Goal: Task Accomplishment & Management: Manage account settings

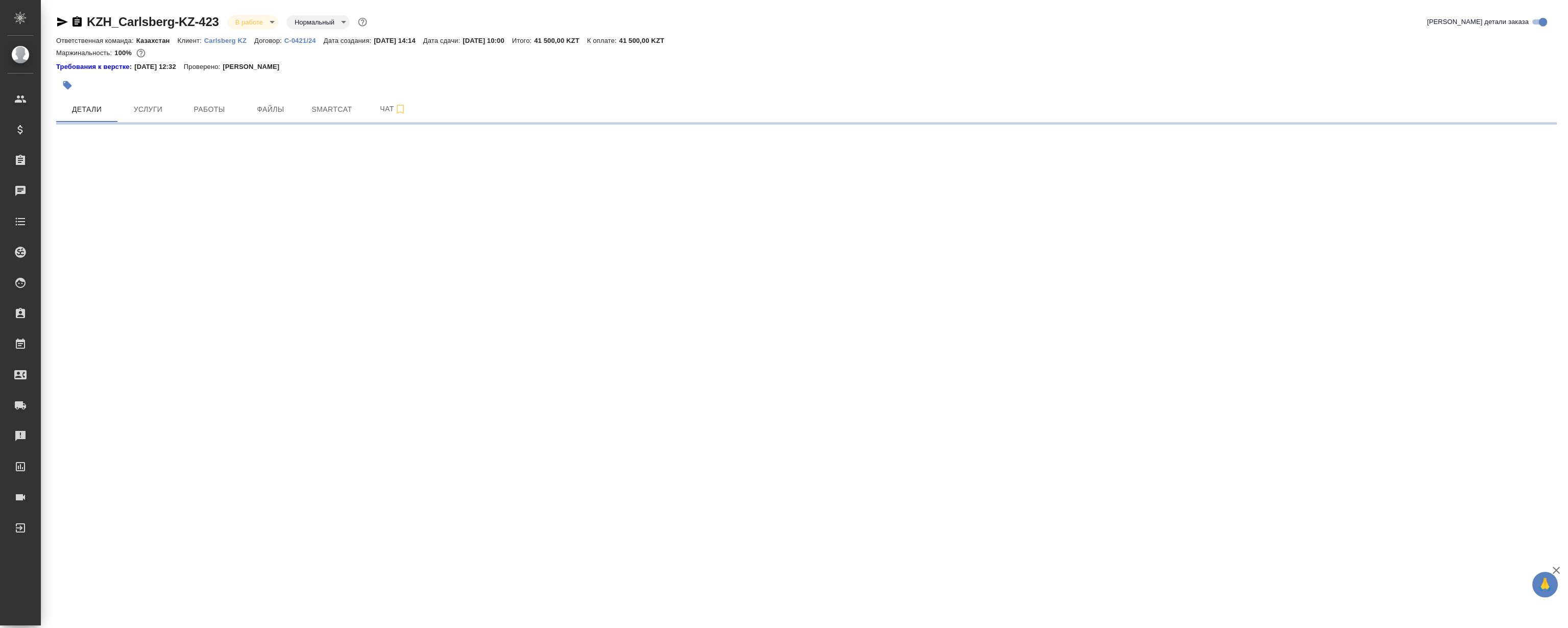
select select "RU"
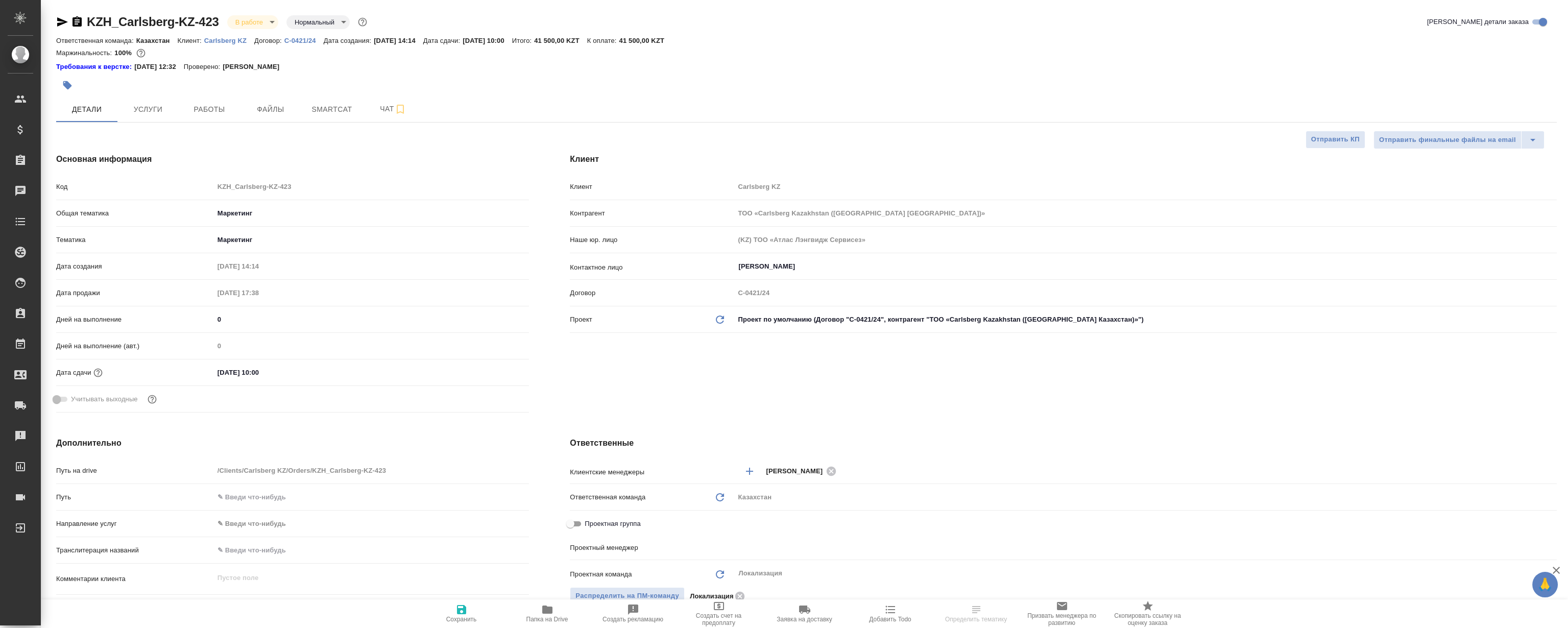
type textarea "x"
type input "[PERSON_NAME]"
type input "Журавлев Денис"
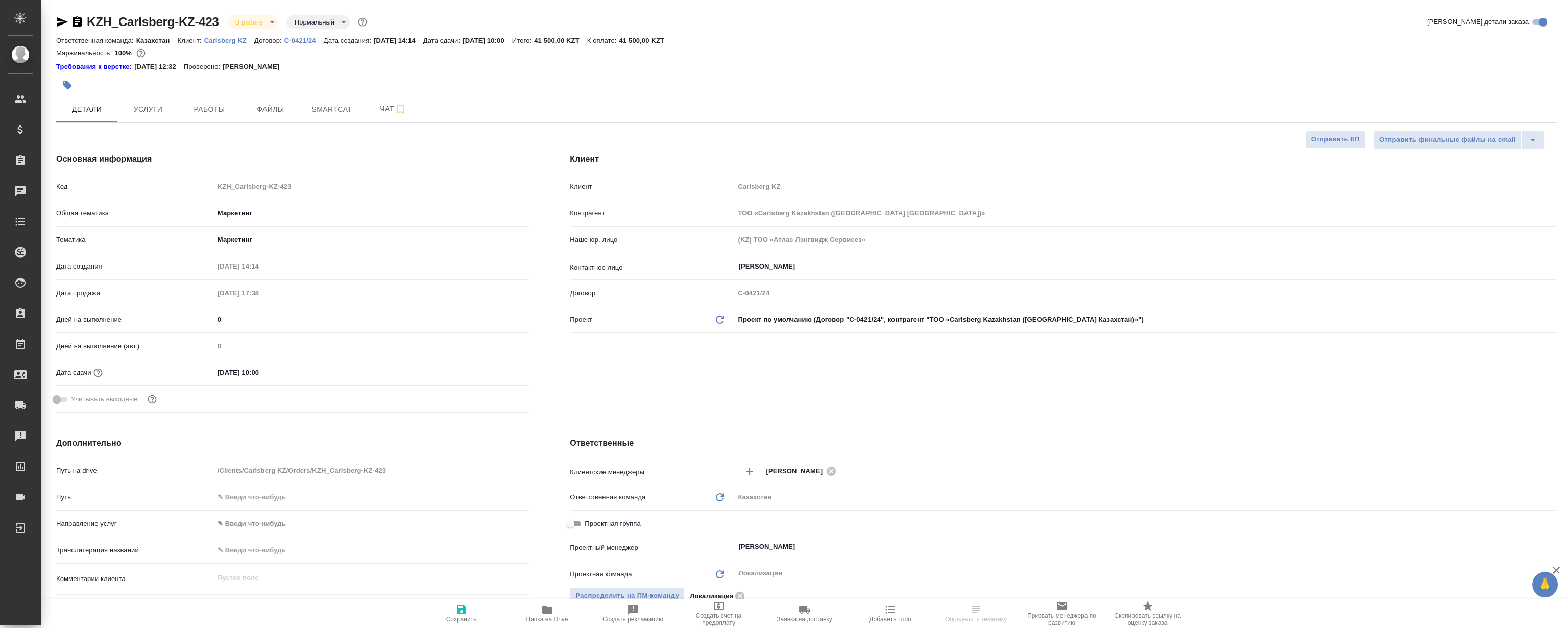
type textarea "x"
click at [277, 122] on div "KZH_Carlsberg-KZ-423 В работе inProgress Нормальный normal Кратко детали заказа…" at bounding box center [806, 613] width 1512 height 1227
click at [267, 101] on button "Файлы" at bounding box center [271, 109] width 62 height 25
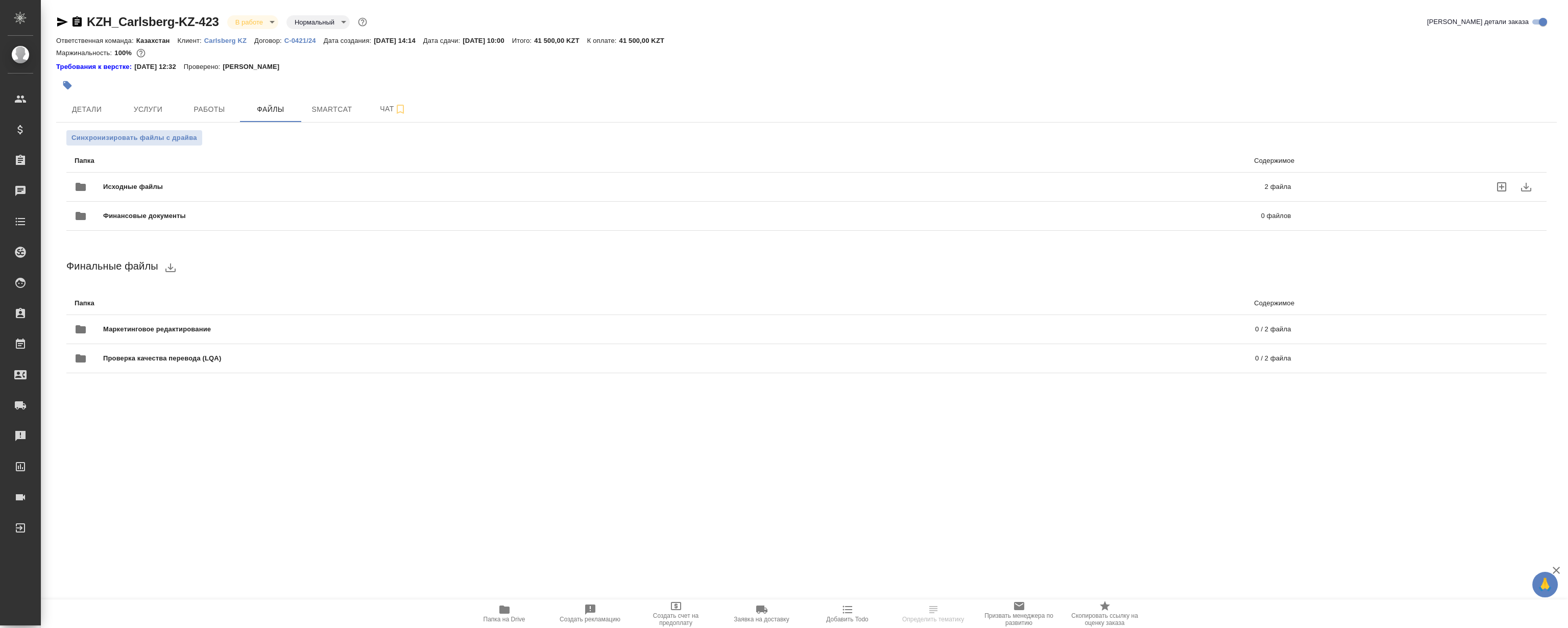
click at [278, 187] on span "Исходные файлы" at bounding box center [409, 186] width 610 height 10
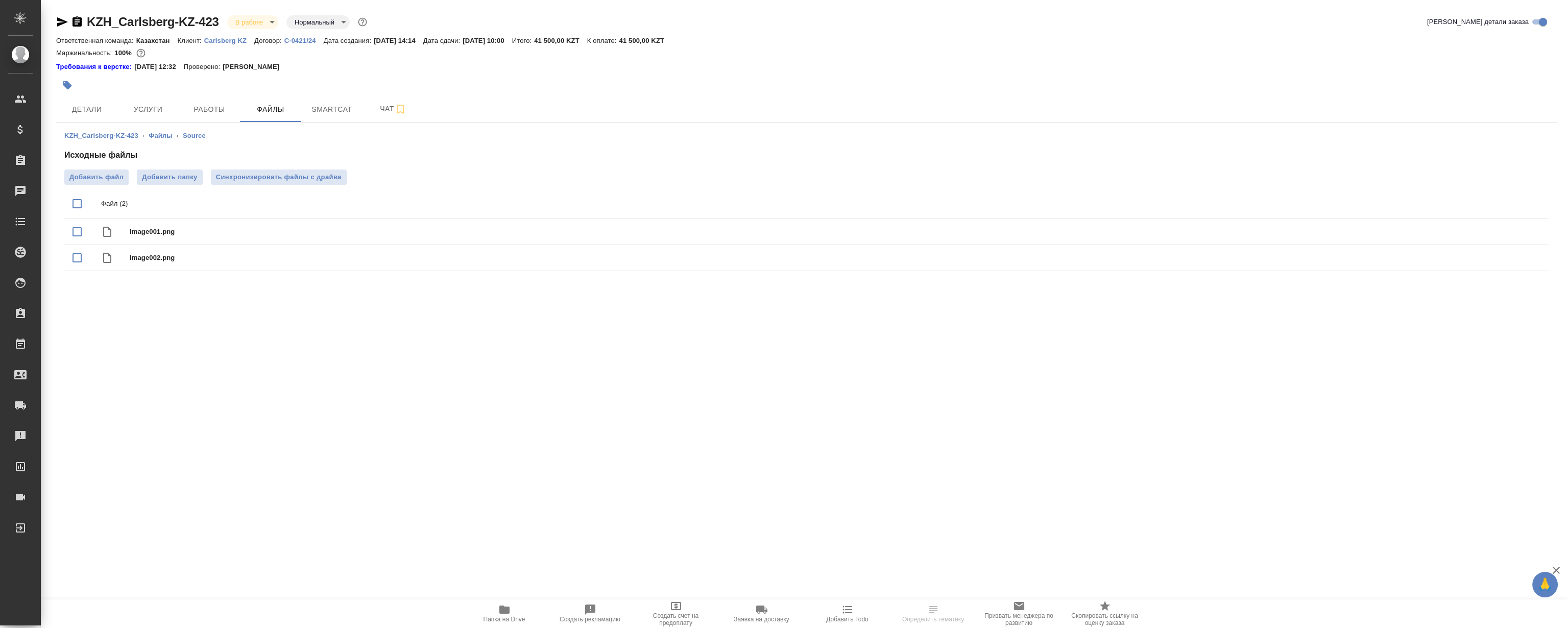
click at [77, 209] on input "checkbox" at bounding box center [77, 204] width 21 height 21
checkbox input "true"
click at [1505, 196] on button "download" at bounding box center [1503, 204] width 24 height 24
click at [88, 110] on span "Детали" at bounding box center [87, 110] width 49 height 13
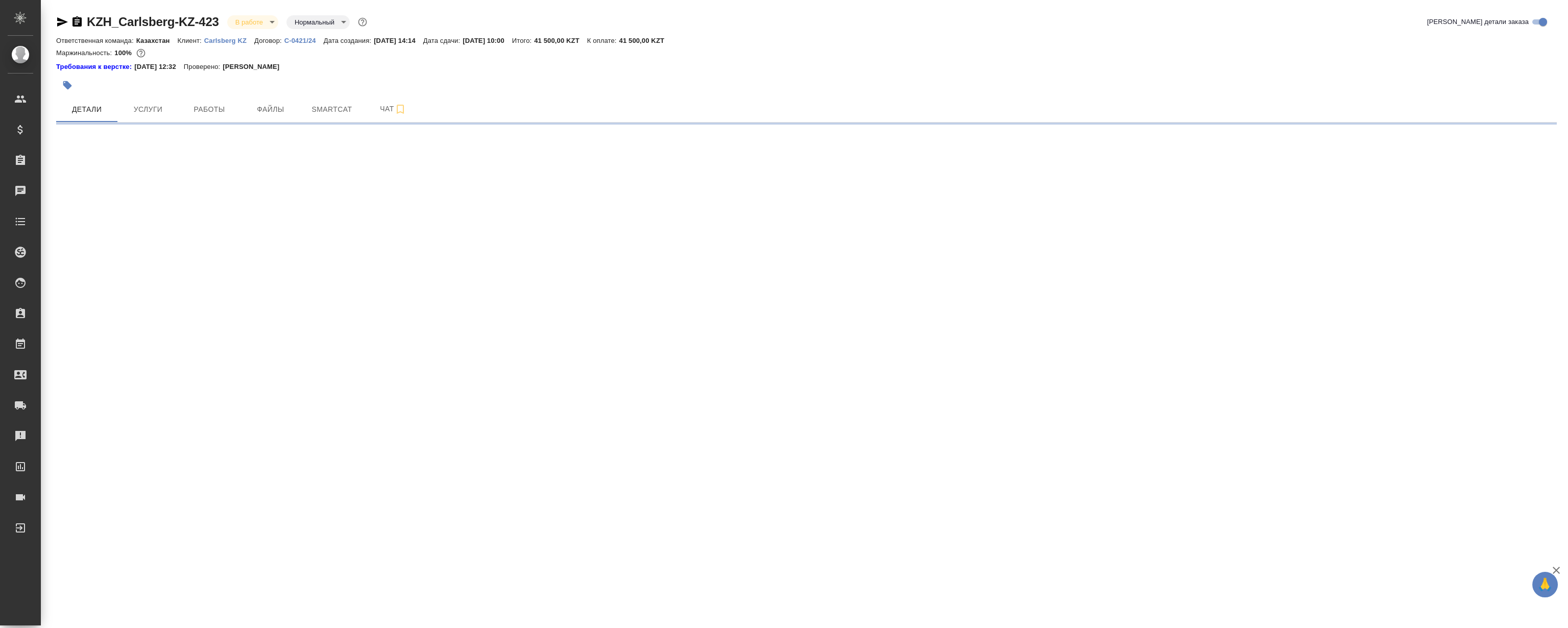
select select "RU"
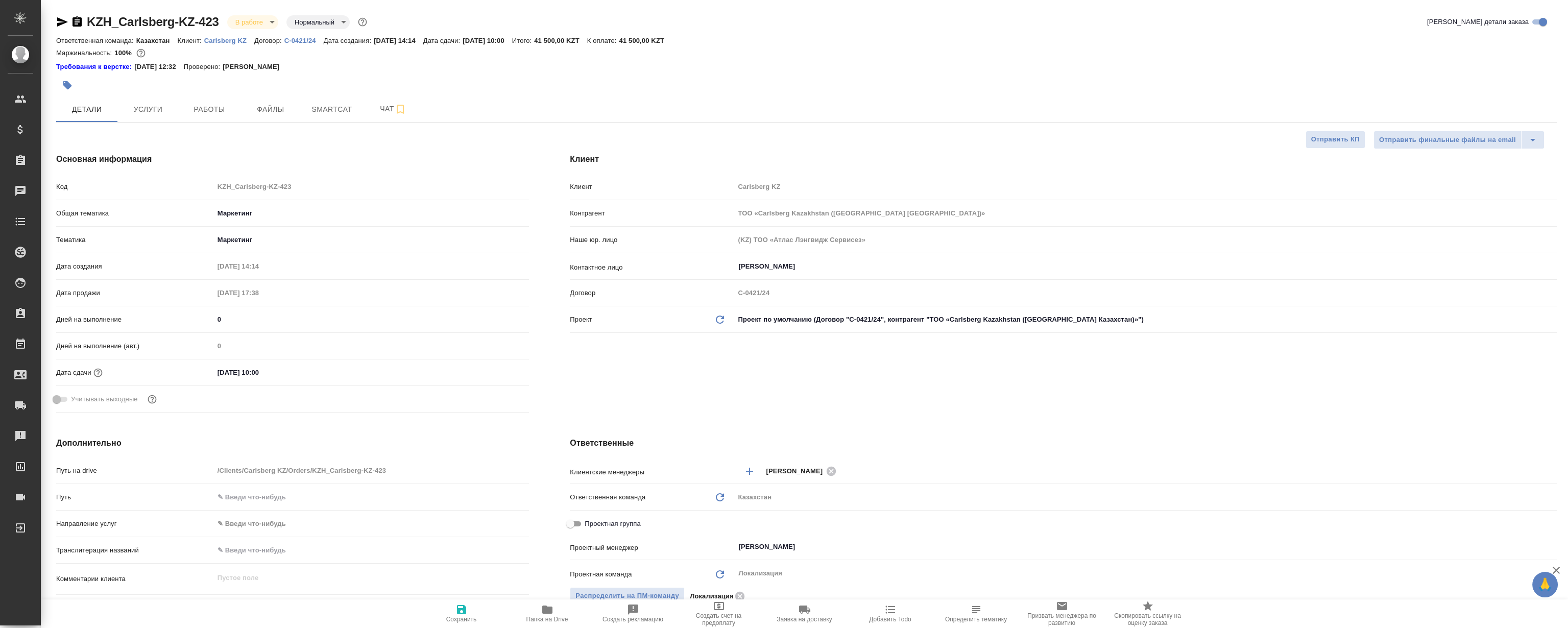
type textarea "x"
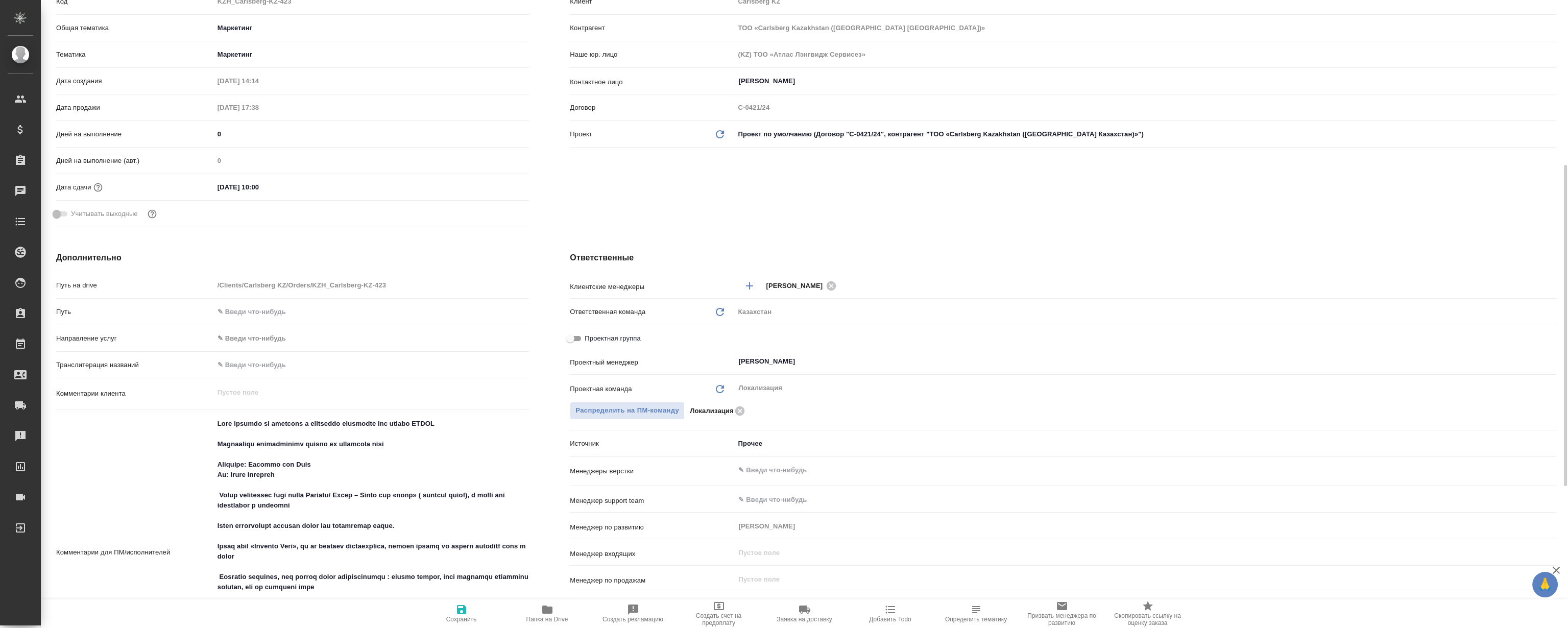
scroll to position [278, 0]
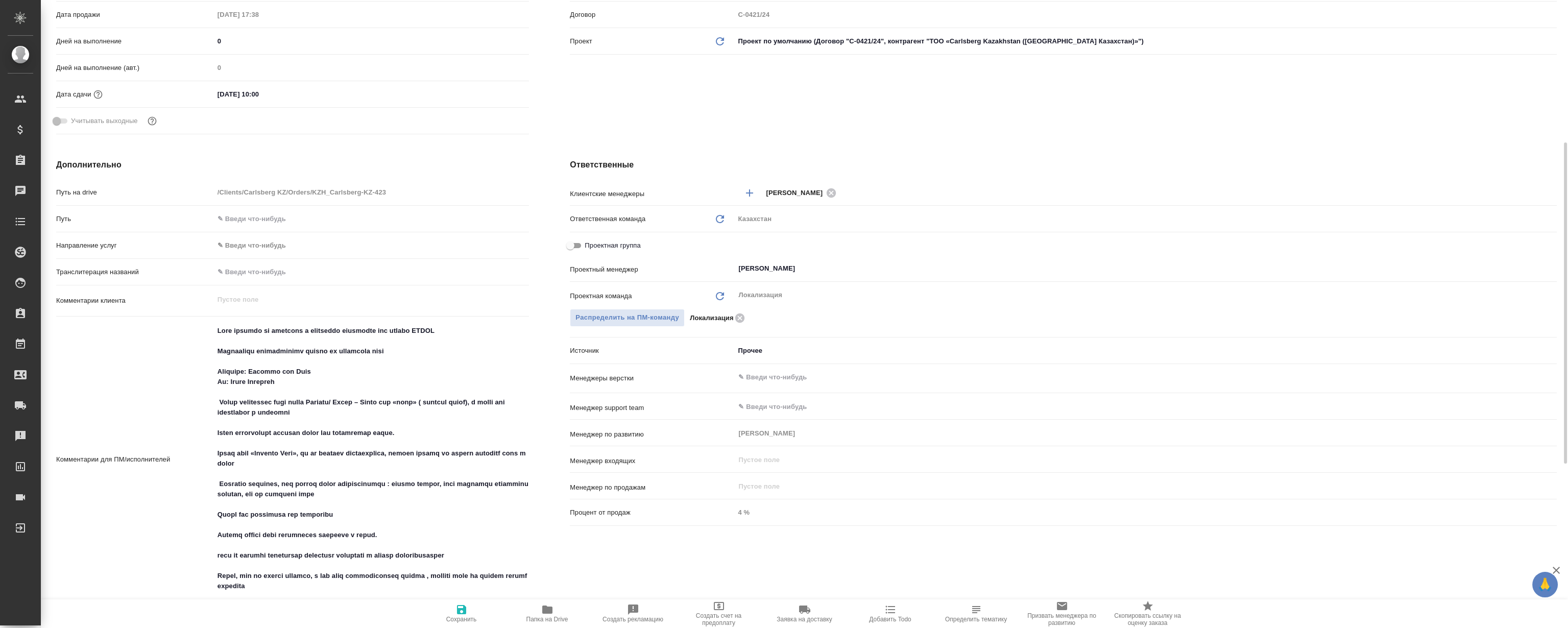
type textarea "x"
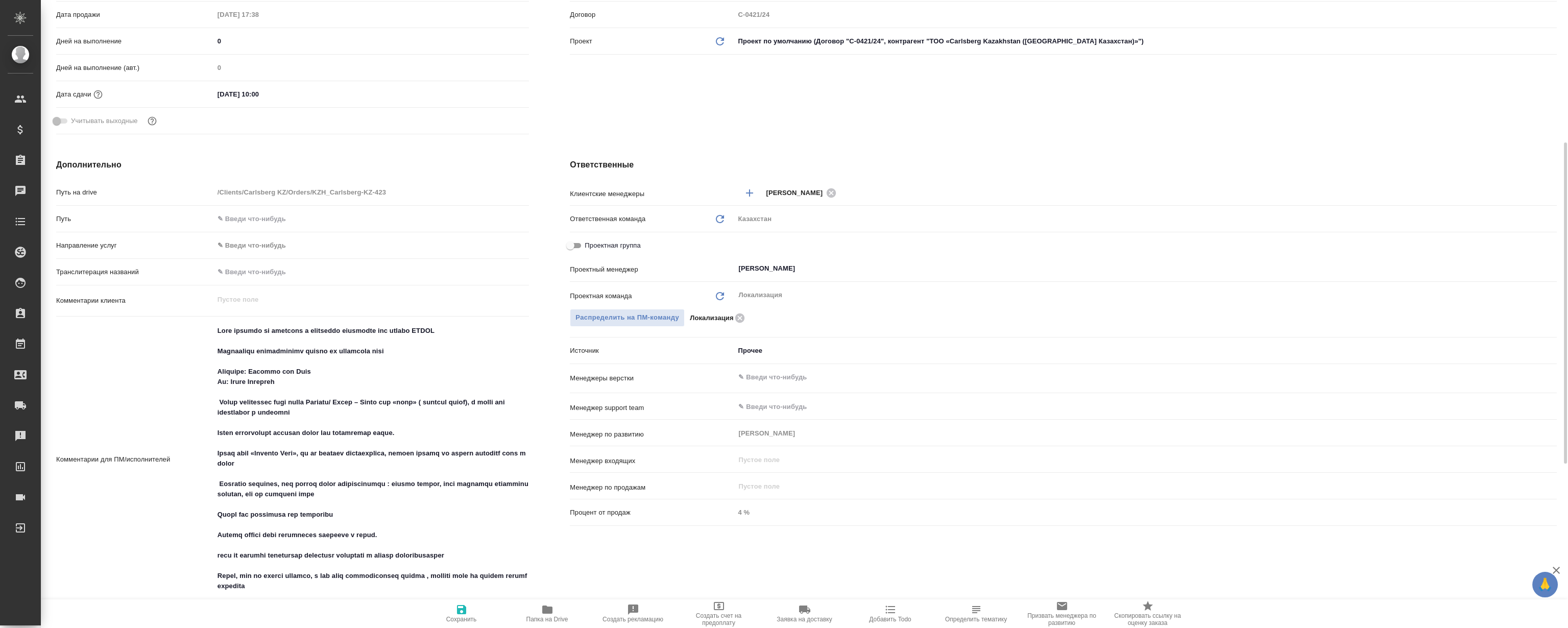
type textarea "x"
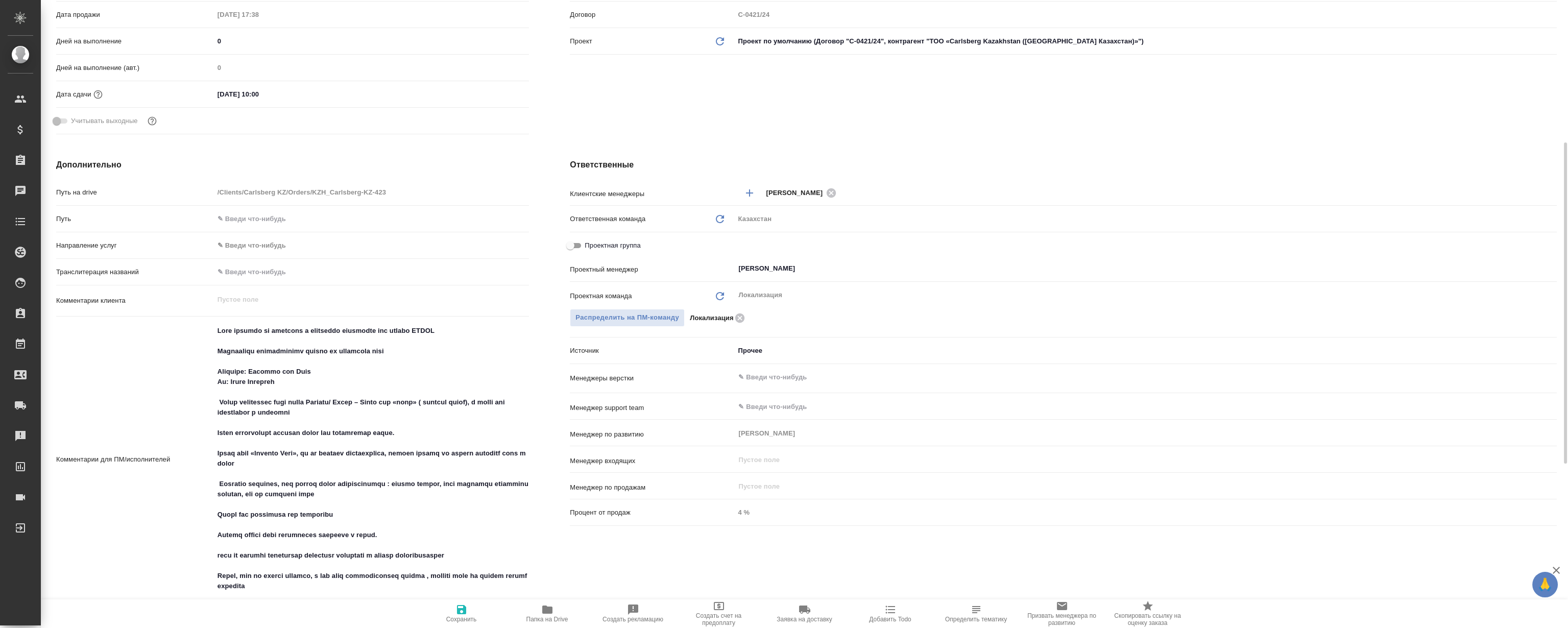
type textarea "x"
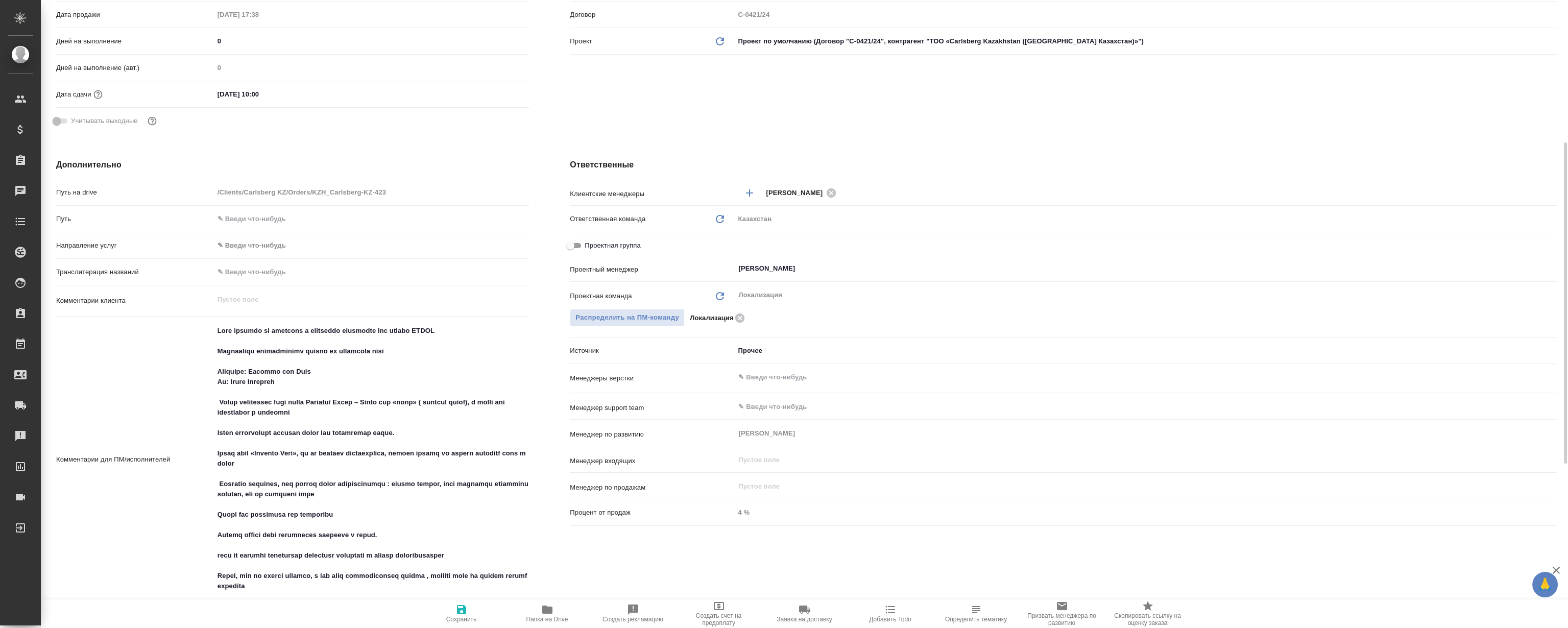
type textarea "x"
drag, startPoint x: 296, startPoint y: 379, endPoint x: 214, endPoint y: 369, distance: 82.6
click at [215, 369] on textarea at bounding box center [371, 459] width 315 height 273
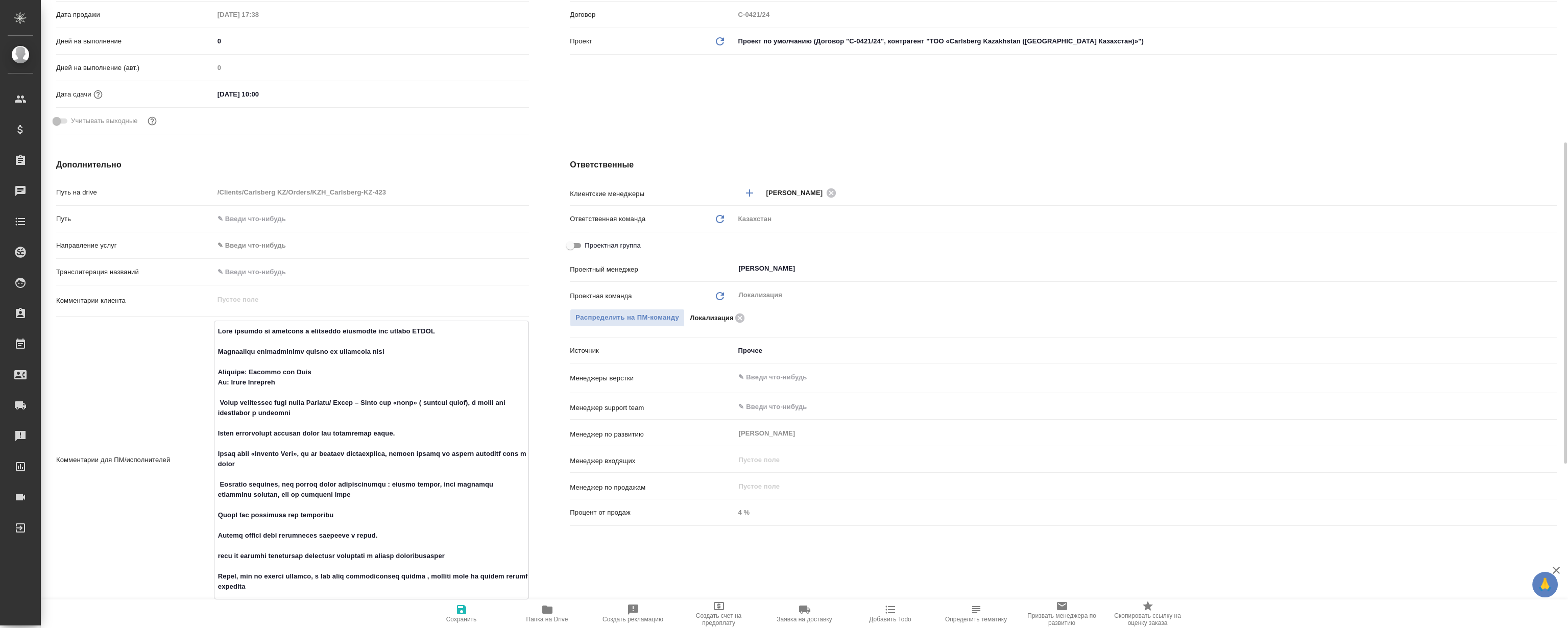
type textarea "x"
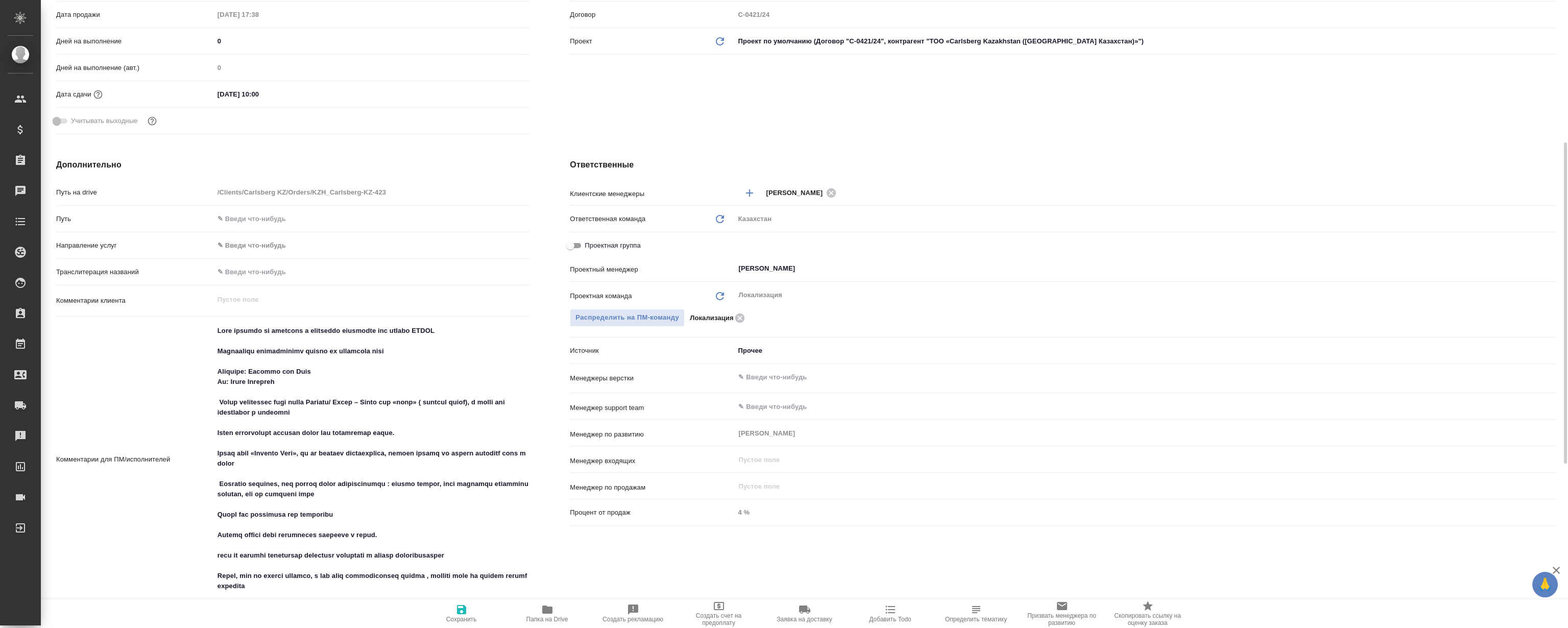
type textarea "x"
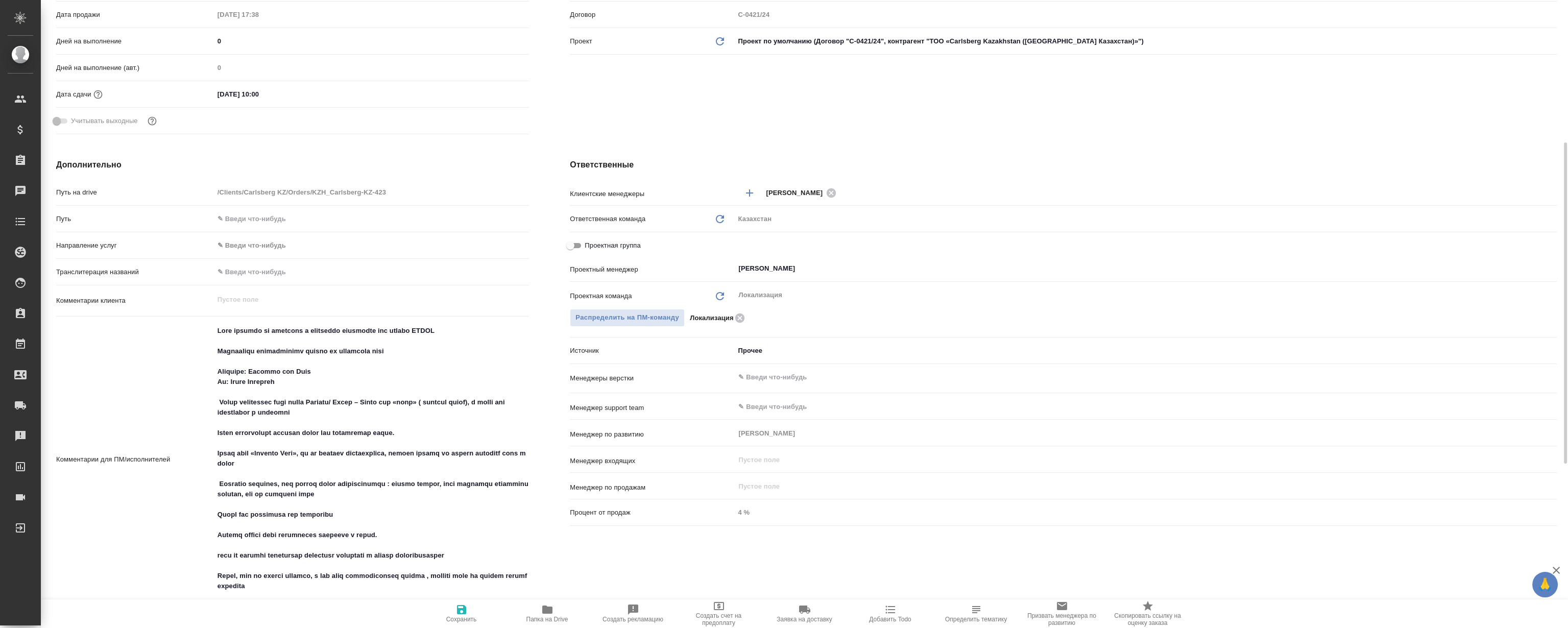
type textarea "x"
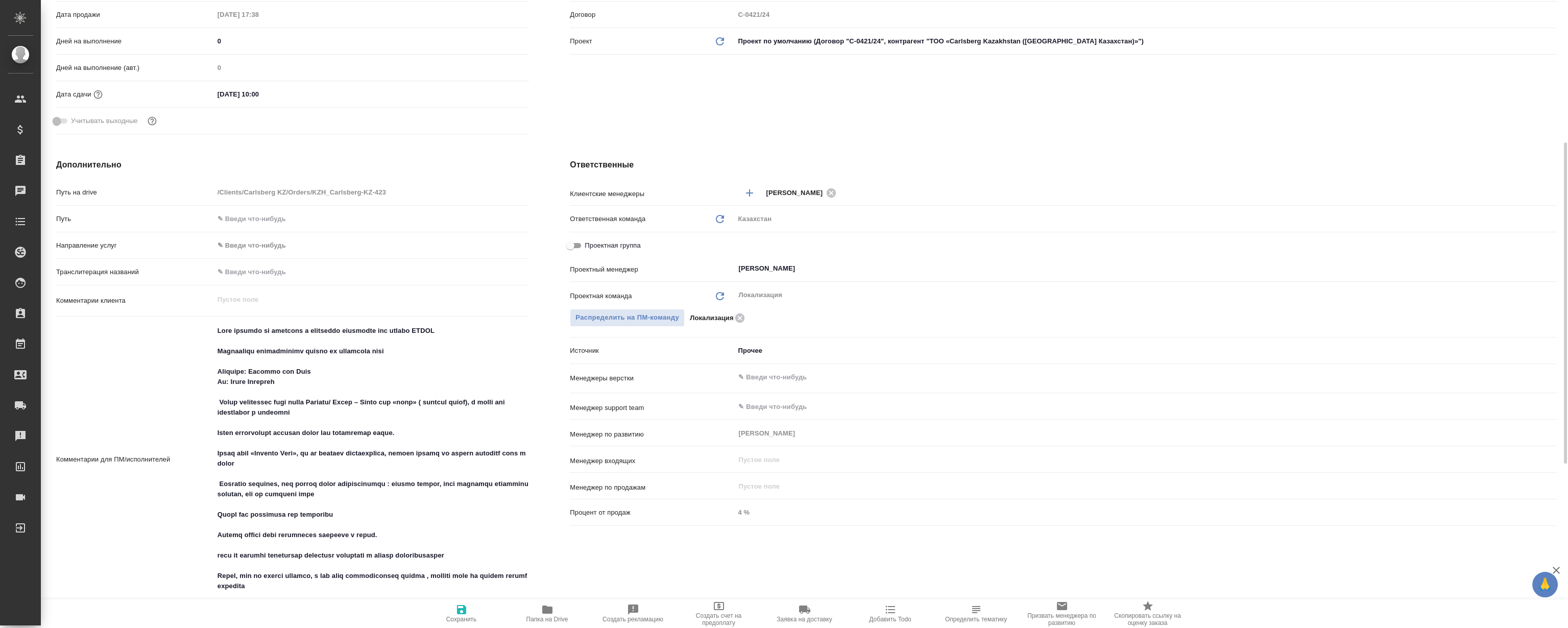
type textarea "x"
drag, startPoint x: 1322, startPoint y: 114, endPoint x: 1414, endPoint y: 27, distance: 126.6
click at [1322, 112] on div "Клиент Клиент Carlsberg KZ Контрагент ТОО «Carlsberg Kazakhstan (Карлсберг Каза…" at bounding box center [1062, 7] width 1028 height 305
type textarea "x"
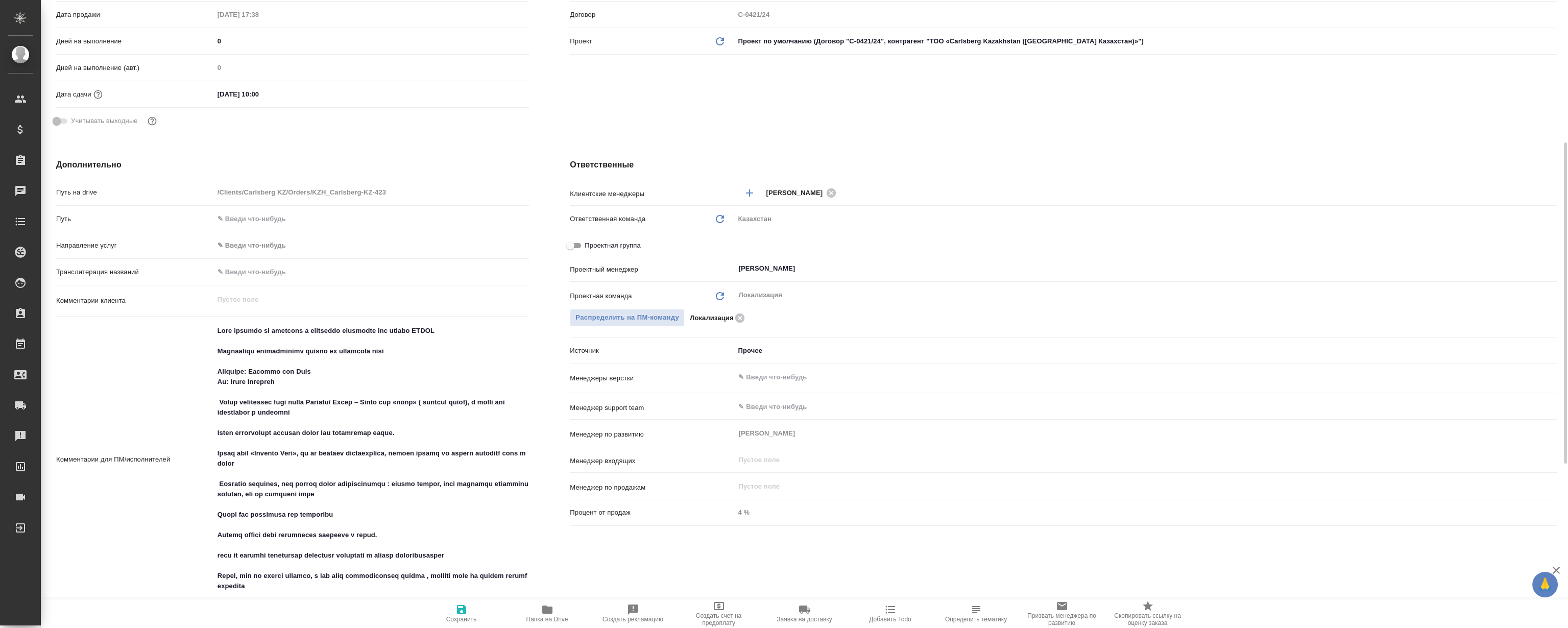
type textarea "x"
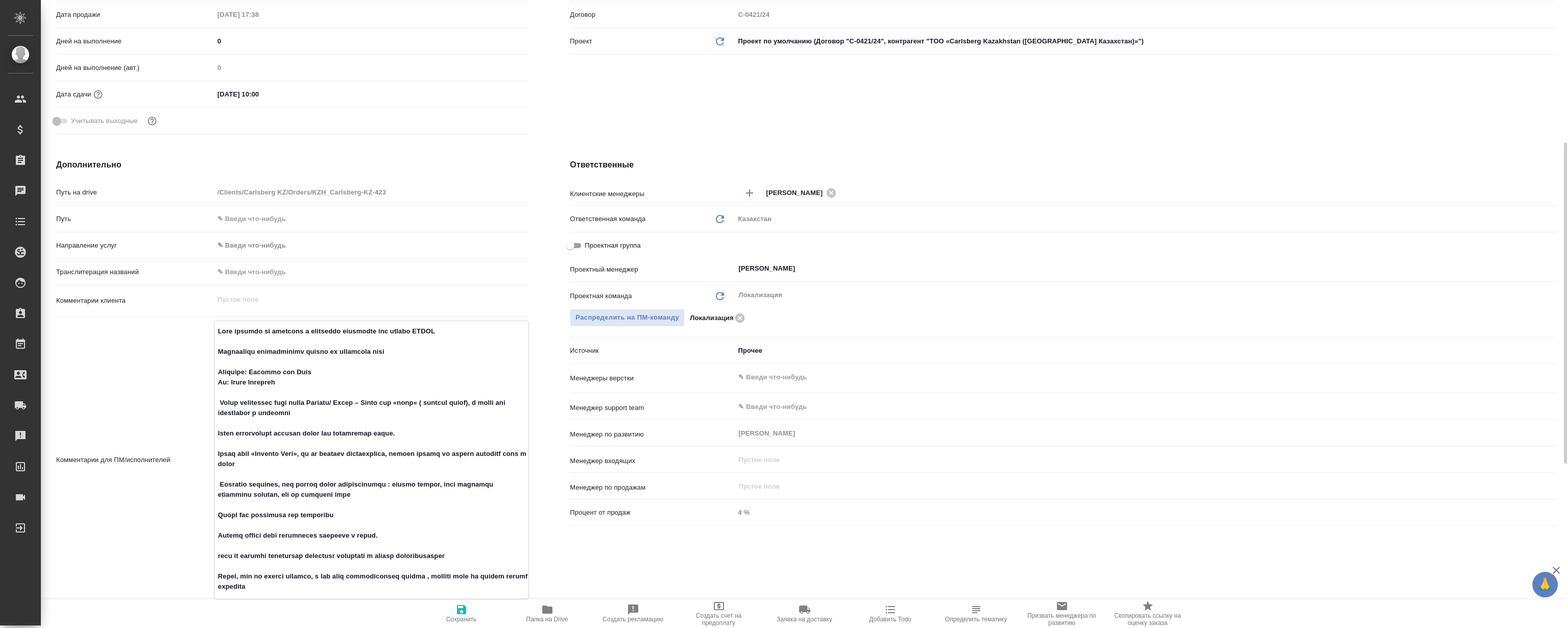
drag, startPoint x: 219, startPoint y: 400, endPoint x: 364, endPoint y: 410, distance: 145.3
click at [364, 410] on textarea at bounding box center [371, 459] width 315 height 273
type textarea "x"
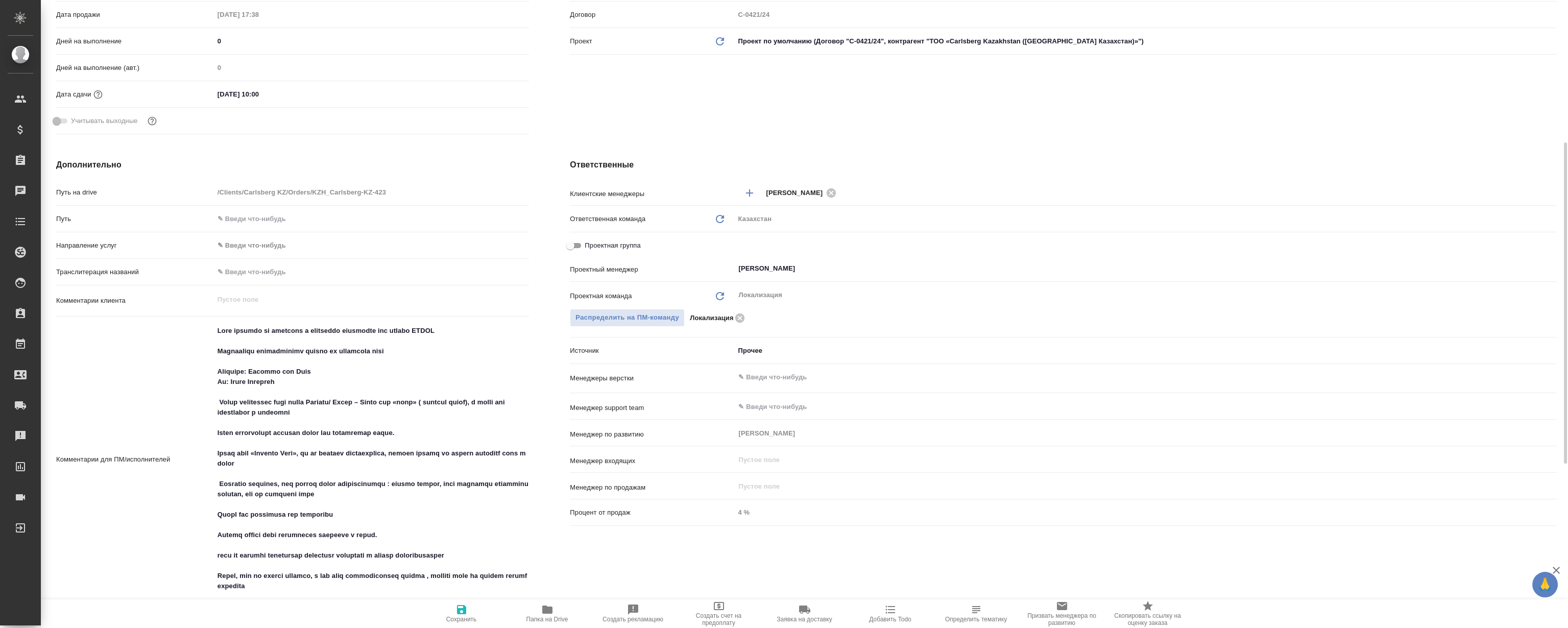
type textarea "x"
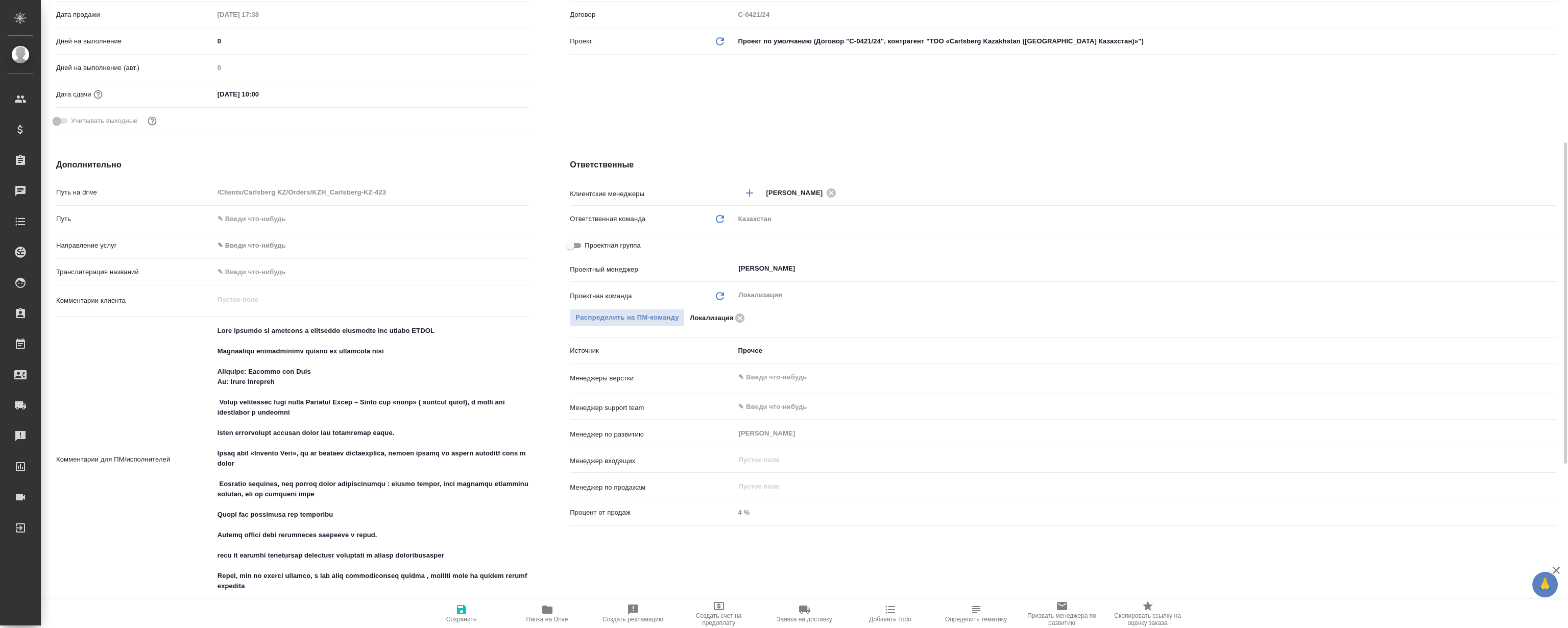
type textarea "x"
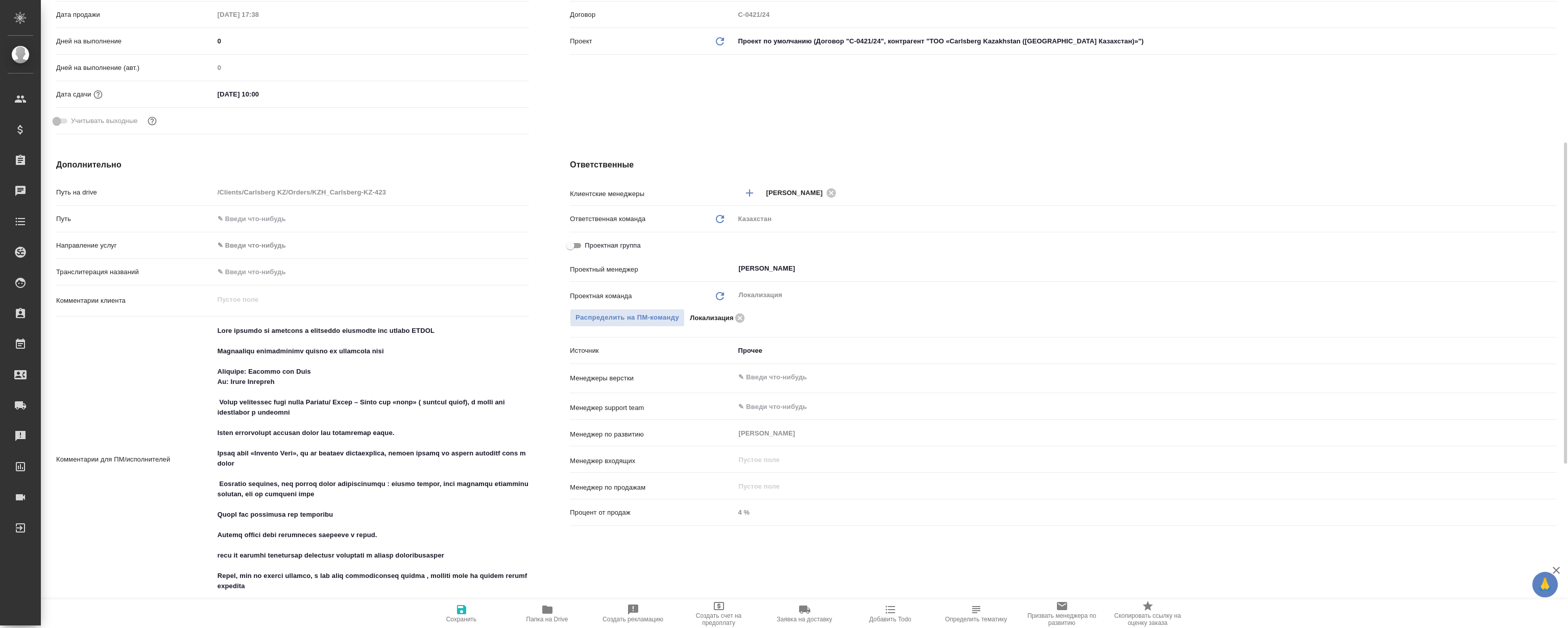
type textarea "x"
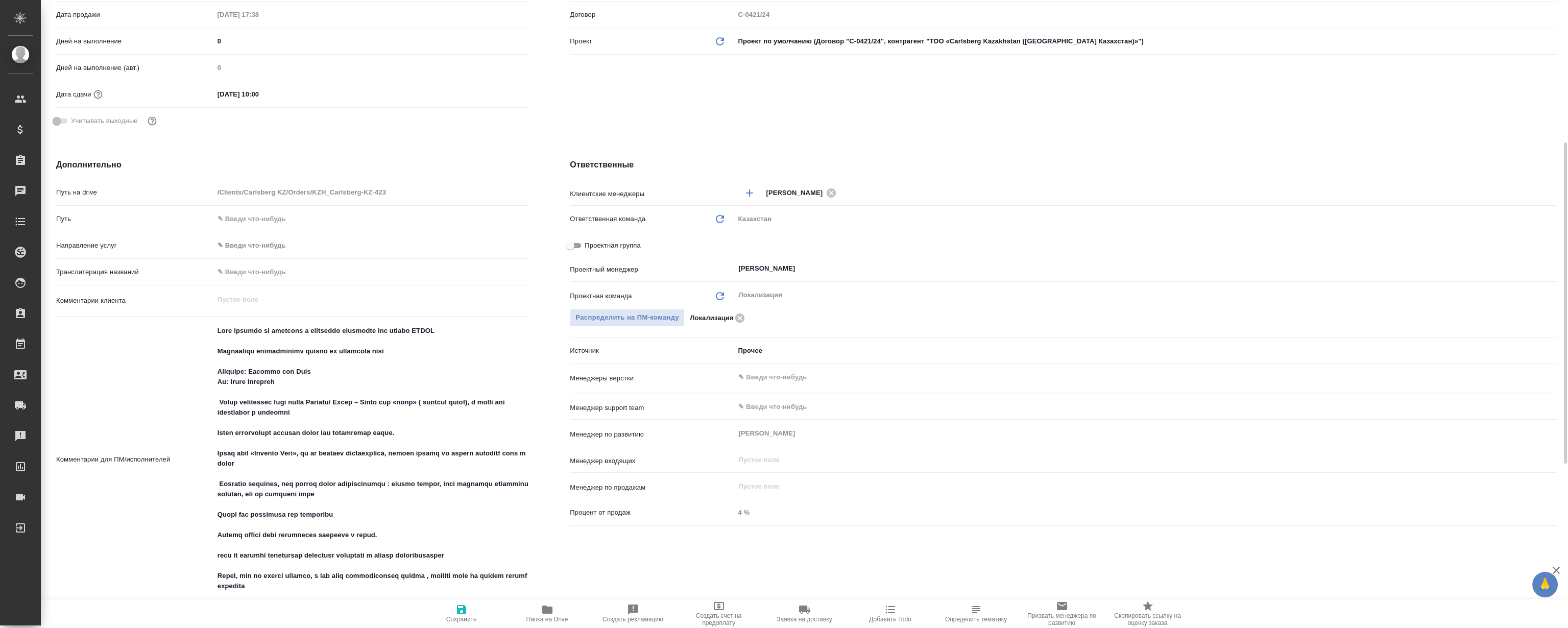
type textarea "x"
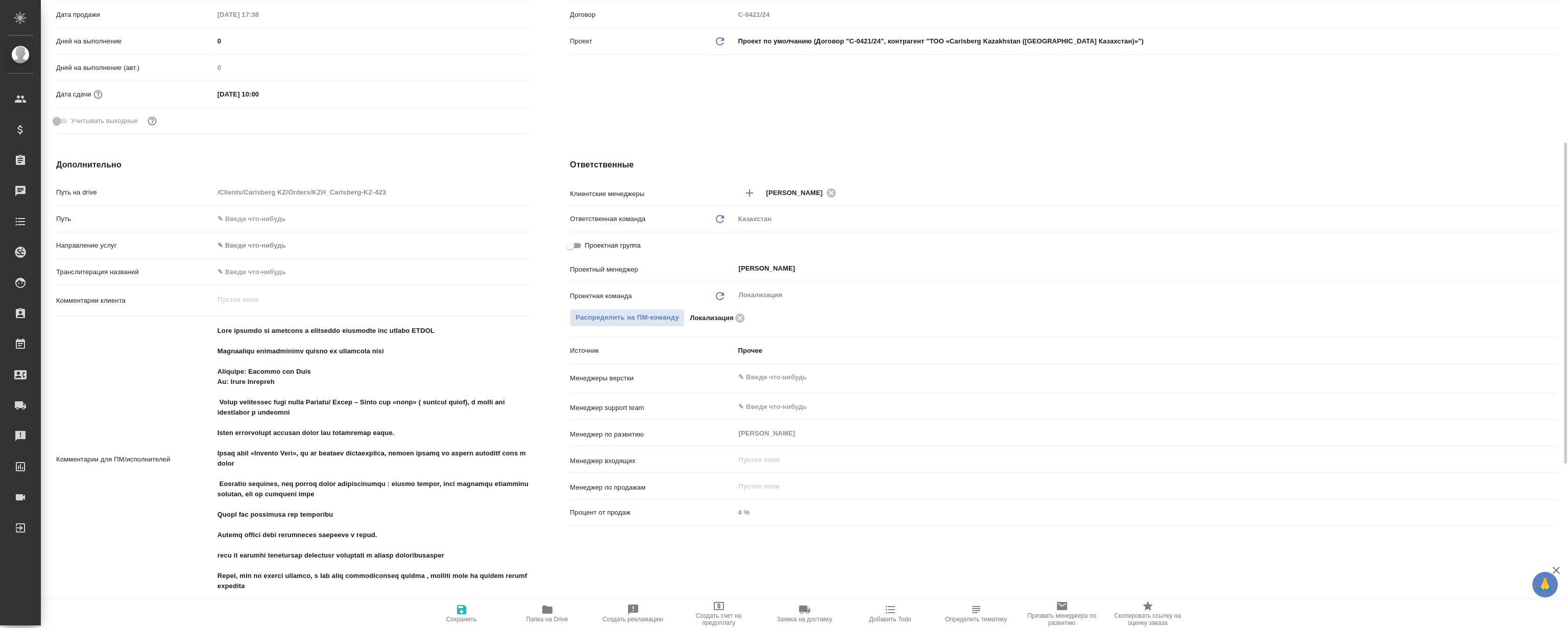
type textarea "x"
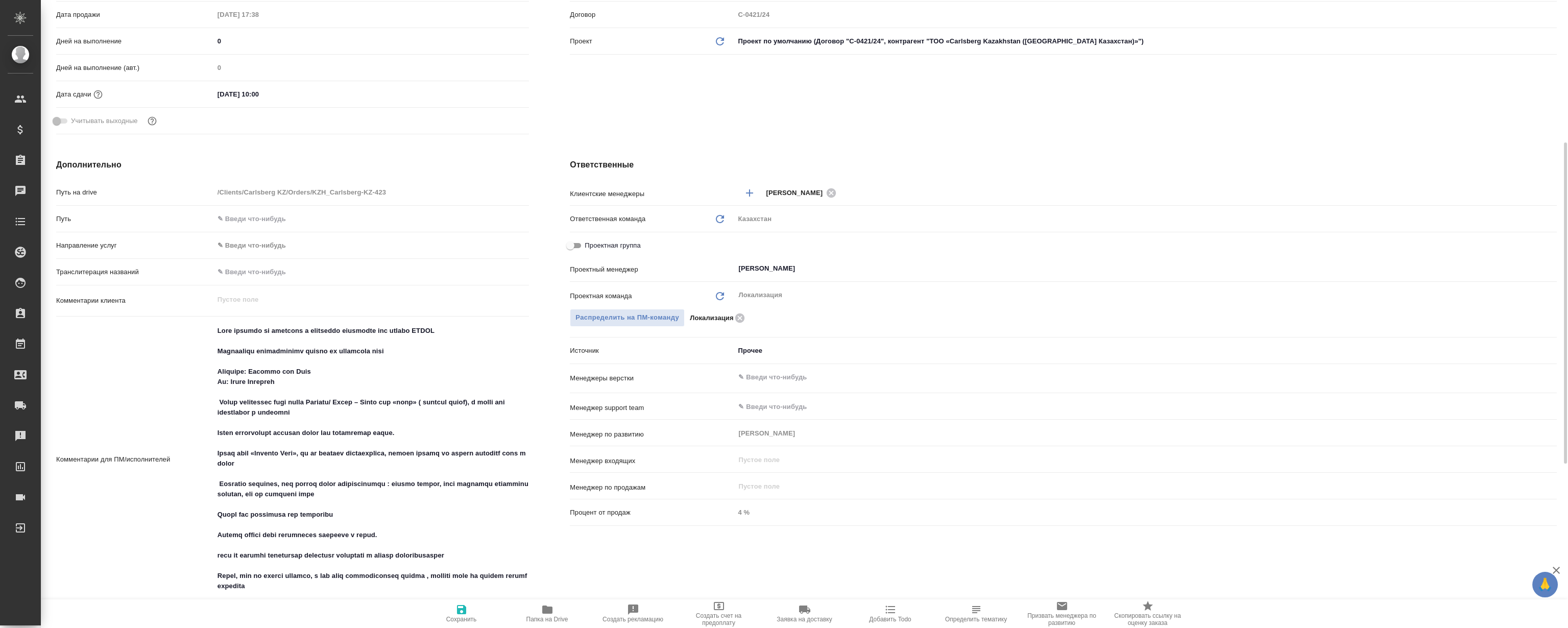
type textarea "x"
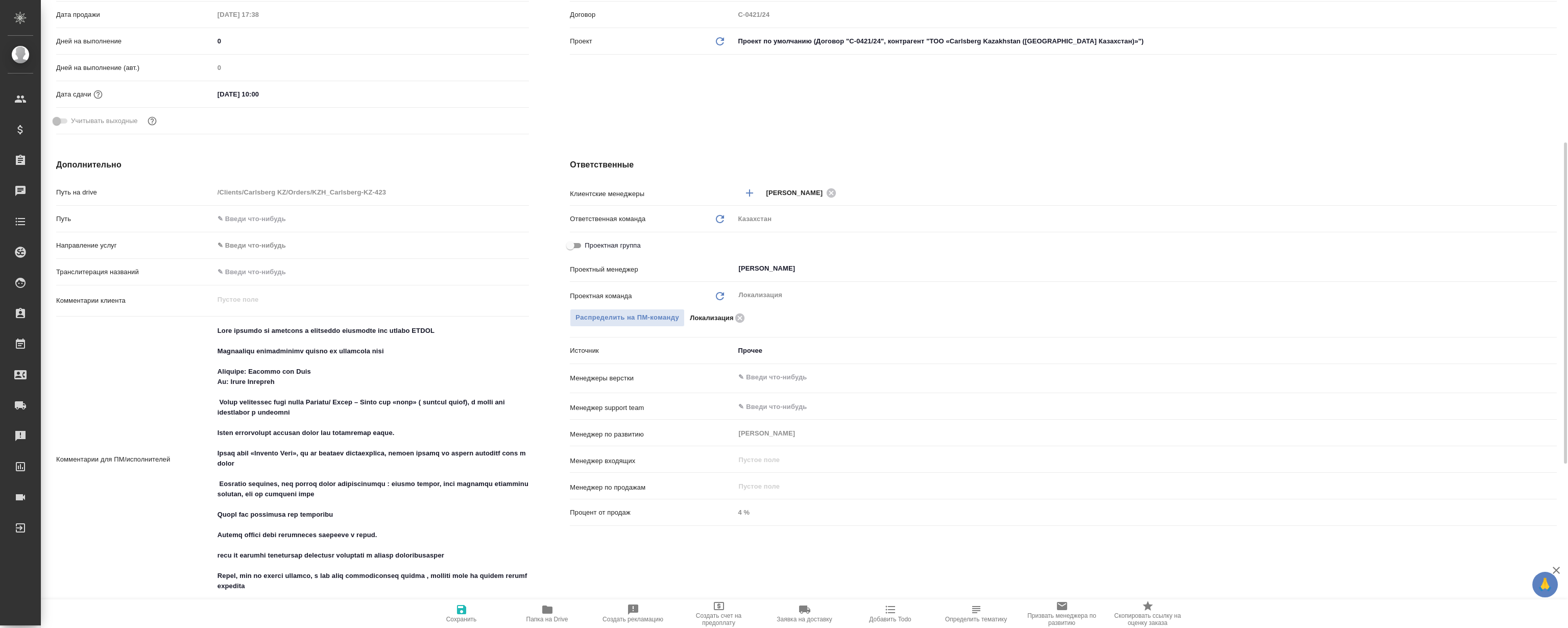
click at [1163, 107] on div "Клиент Клиент Carlsberg KZ Контрагент ТОО «Carlsberg Kazakhstan (Карлсберг Каза…" at bounding box center [1062, 7] width 1028 height 305
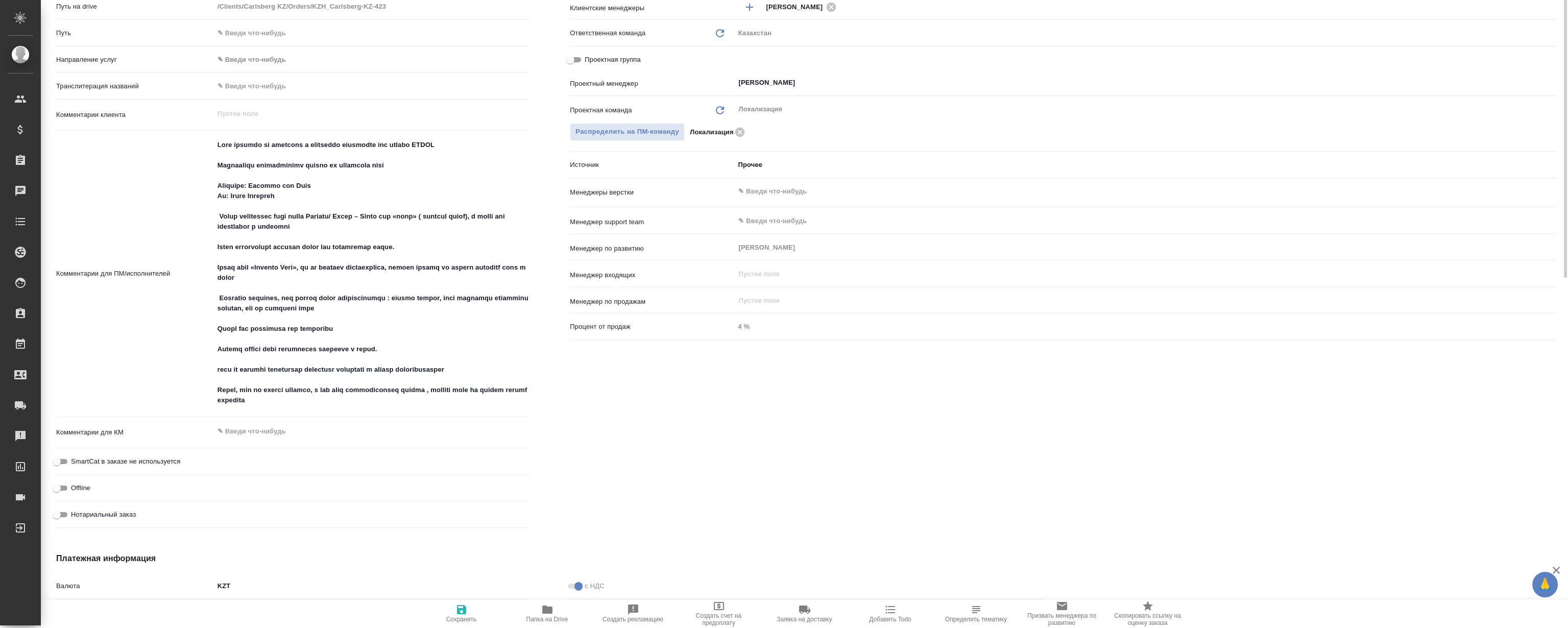
scroll to position [598, 0]
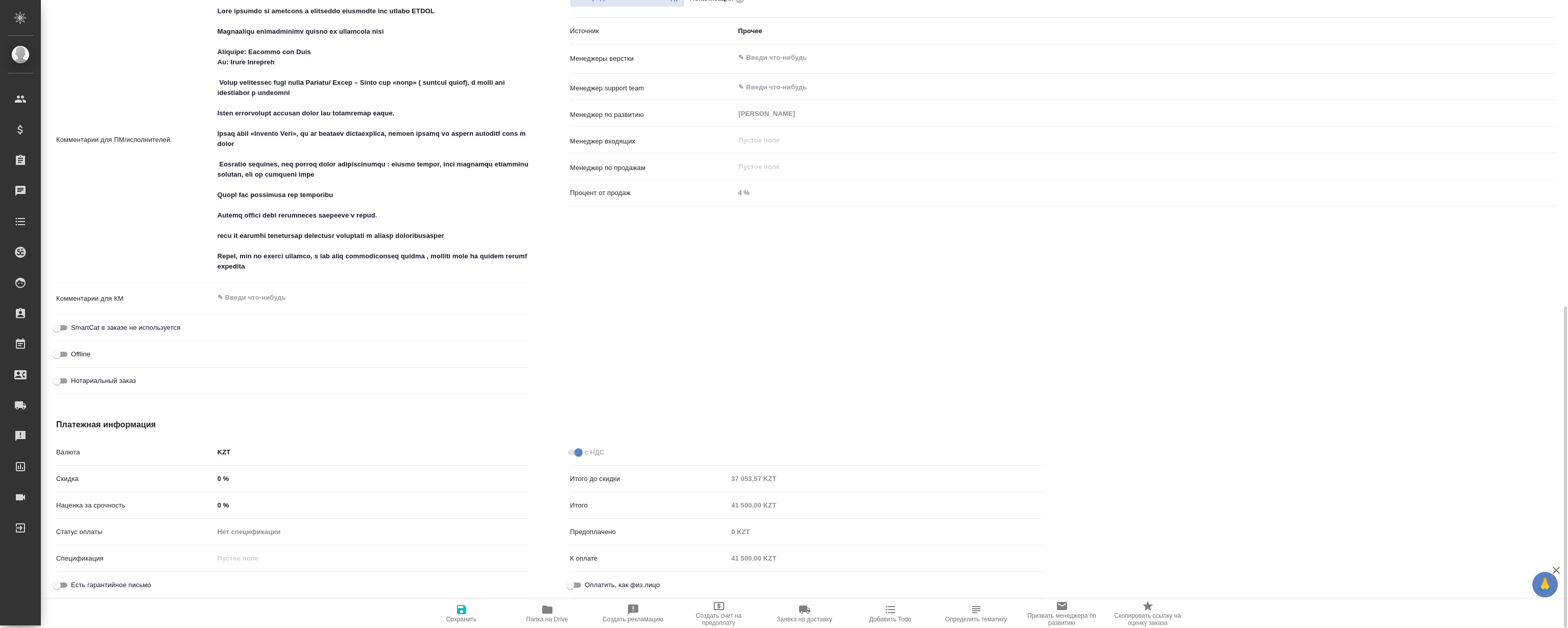
click at [700, 322] on div "Ответственные Клиентские менеджеры Кошербаева Назерке ​ Ответственная команда О…" at bounding box center [1062, 118] width 1028 height 600
click at [648, 341] on div "Ответственные Клиентские менеджеры Кошербаева Назерке ​ Ответственная команда О…" at bounding box center [1062, 118] width 1028 height 600
click at [648, 340] on div "Ответственные Клиентские менеджеры Кошербаева Назерке ​ Ответственная команда О…" at bounding box center [1062, 118] width 1028 height 600
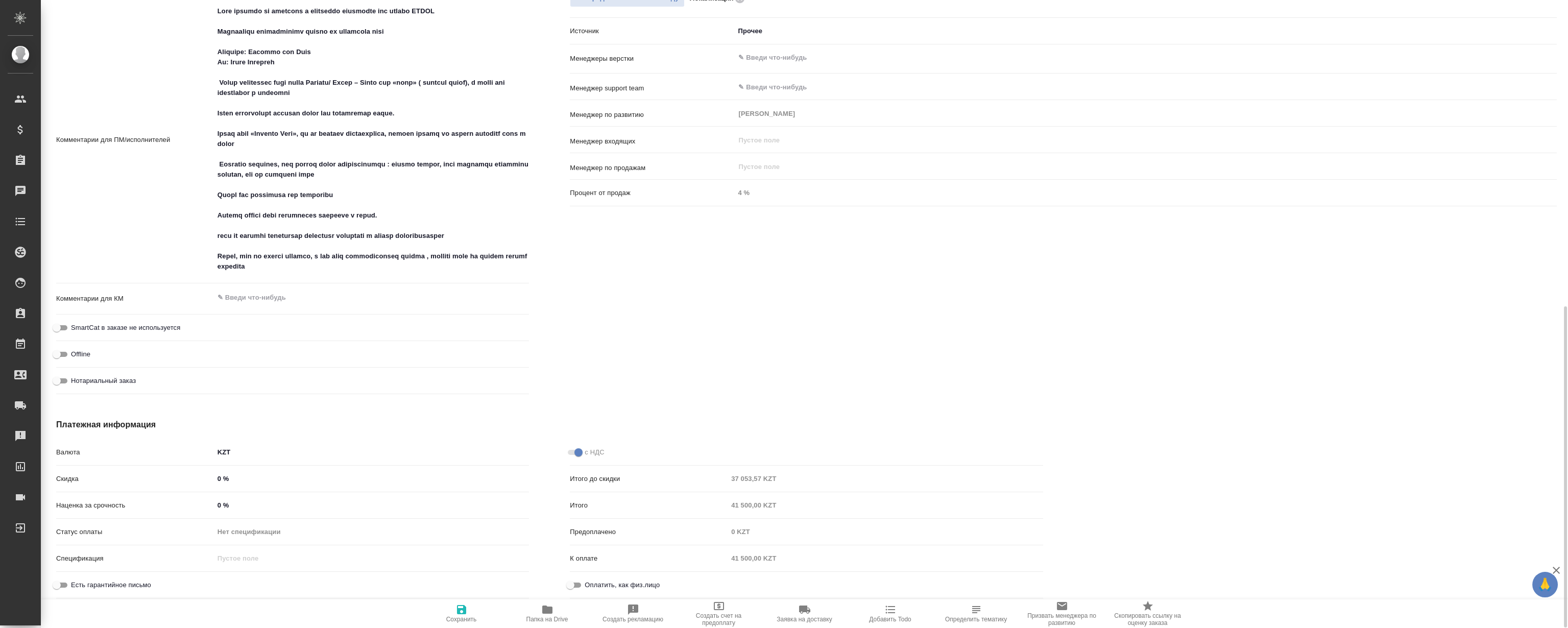
type textarea "x"
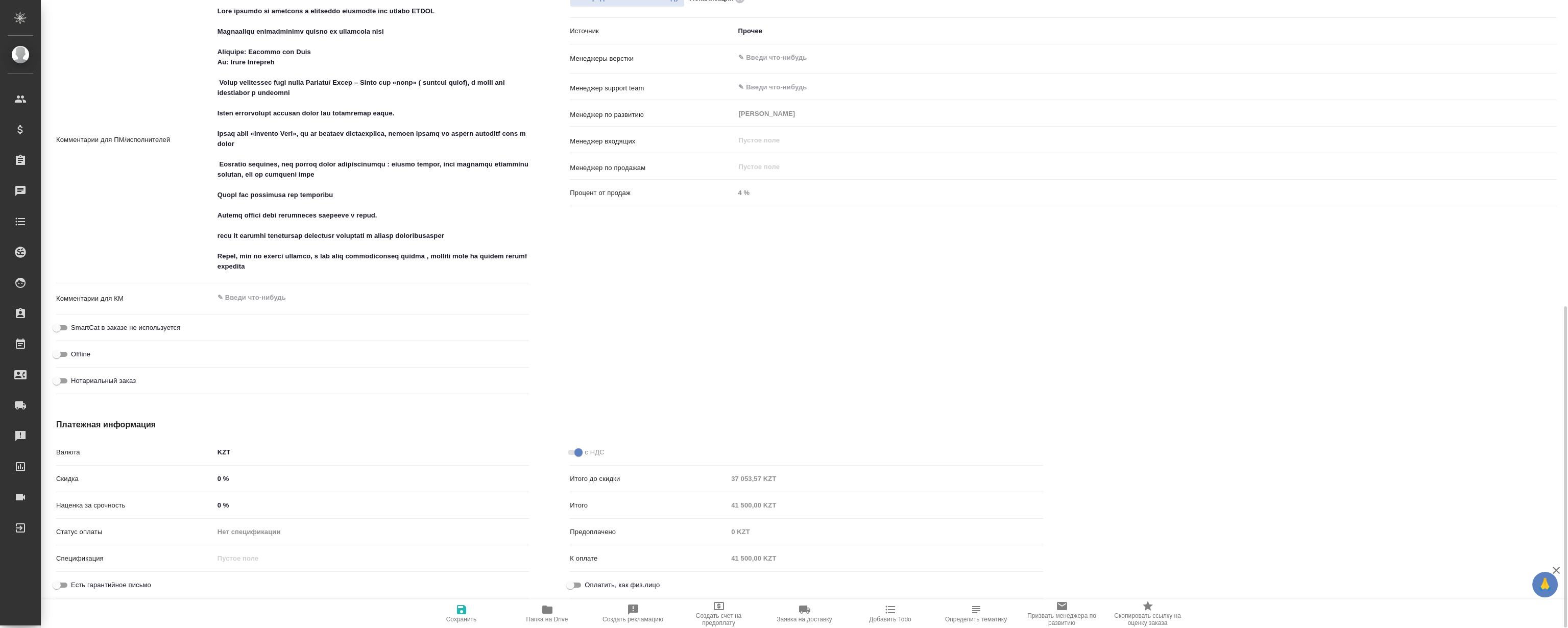
type textarea "x"
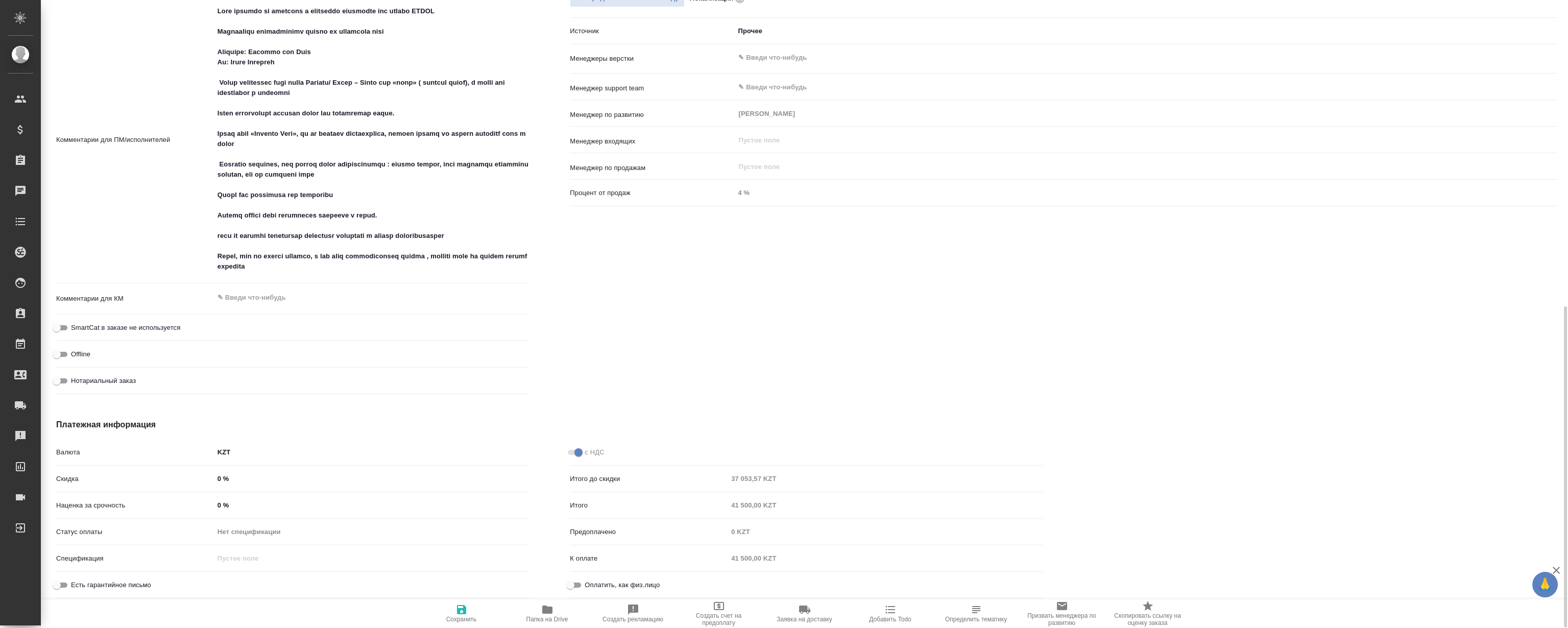
type textarea "x"
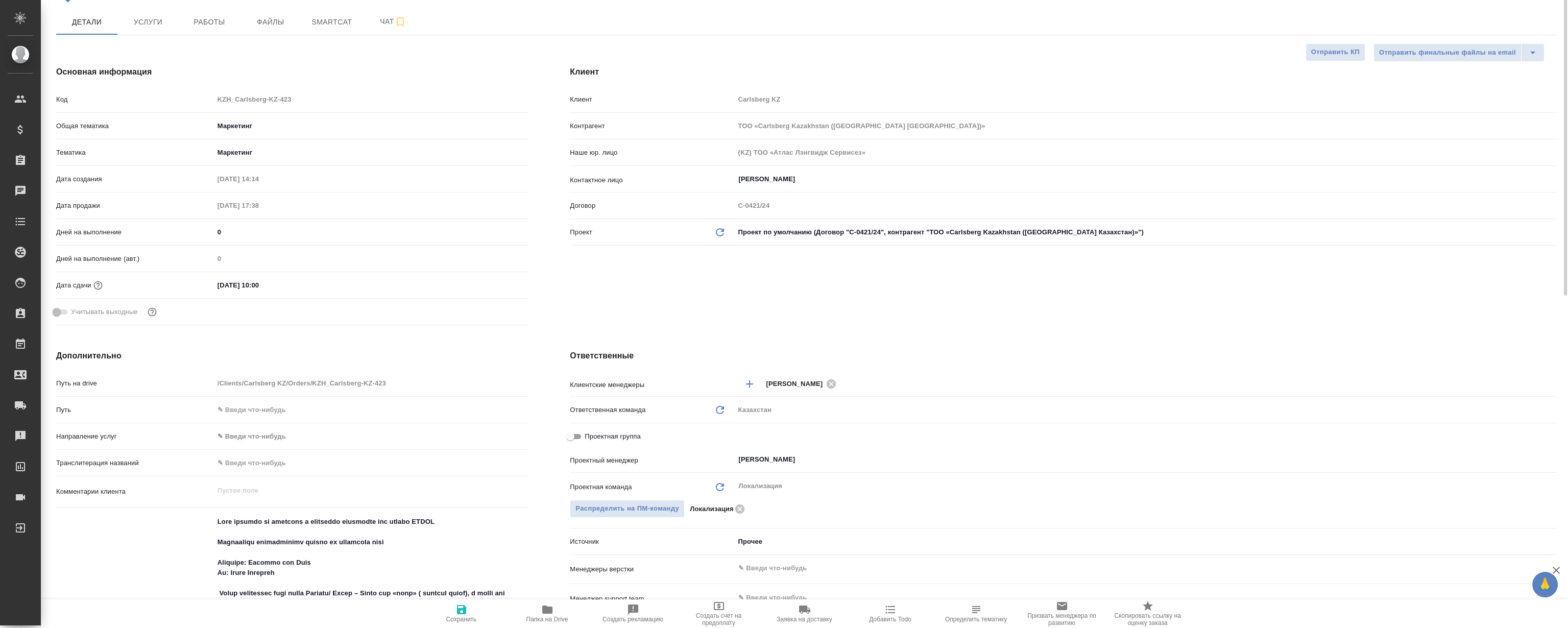
scroll to position [0, 0]
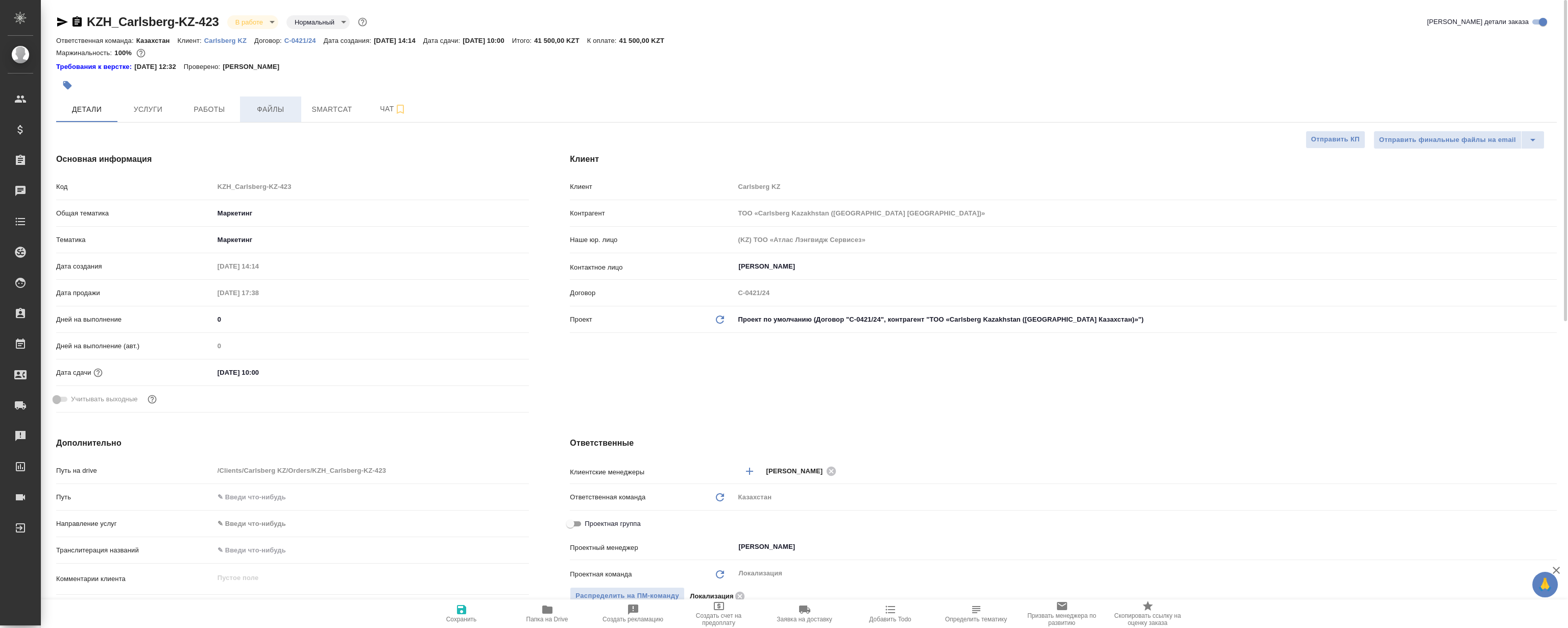
click at [266, 114] on span "Файлы" at bounding box center [271, 110] width 49 height 13
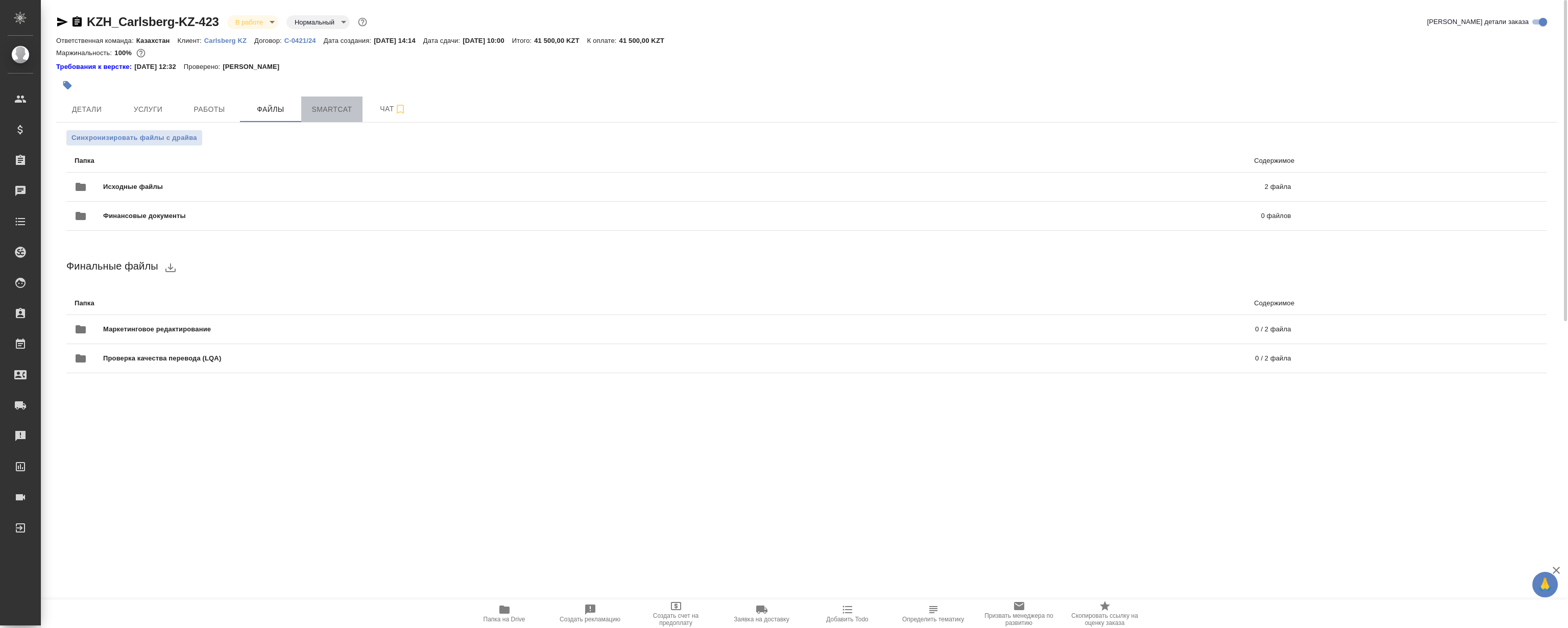
click at [342, 113] on span "Smartcat" at bounding box center [332, 110] width 49 height 13
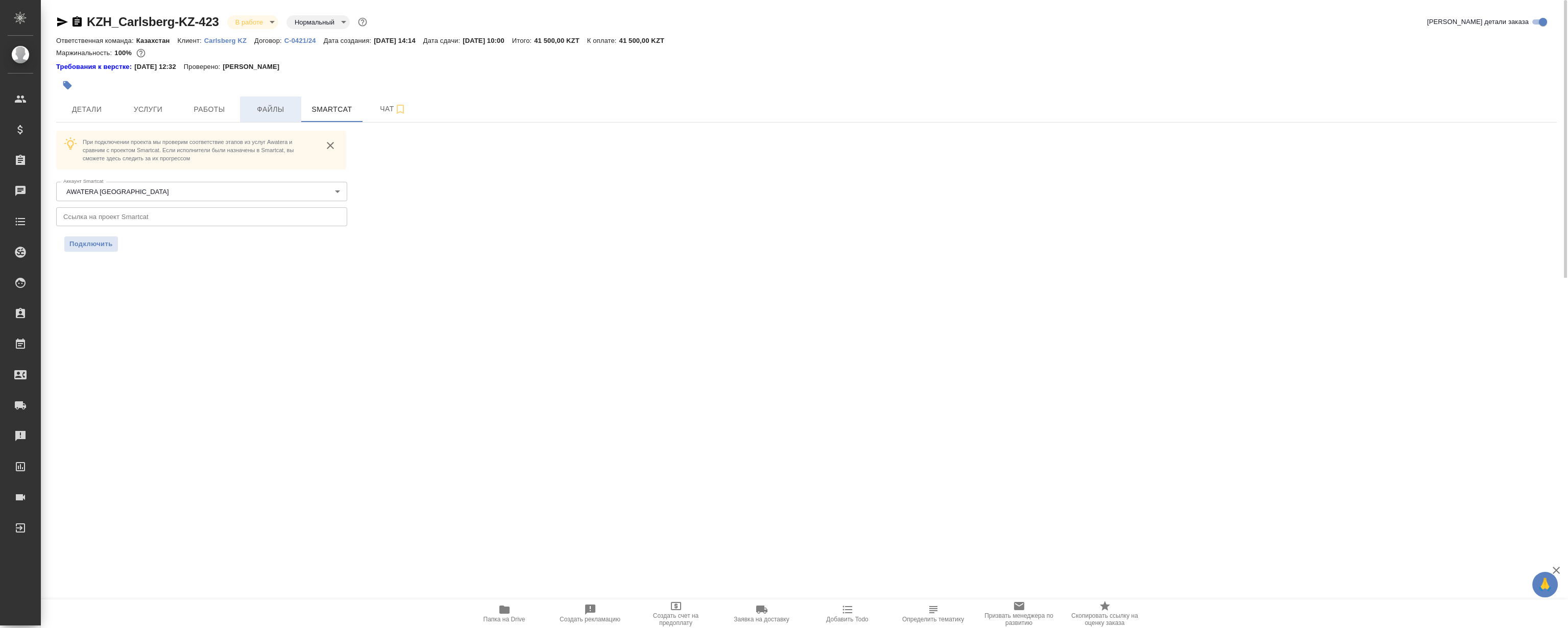
click at [267, 112] on span "Файлы" at bounding box center [271, 110] width 49 height 13
click at [191, 109] on span "Работы" at bounding box center [209, 110] width 49 height 13
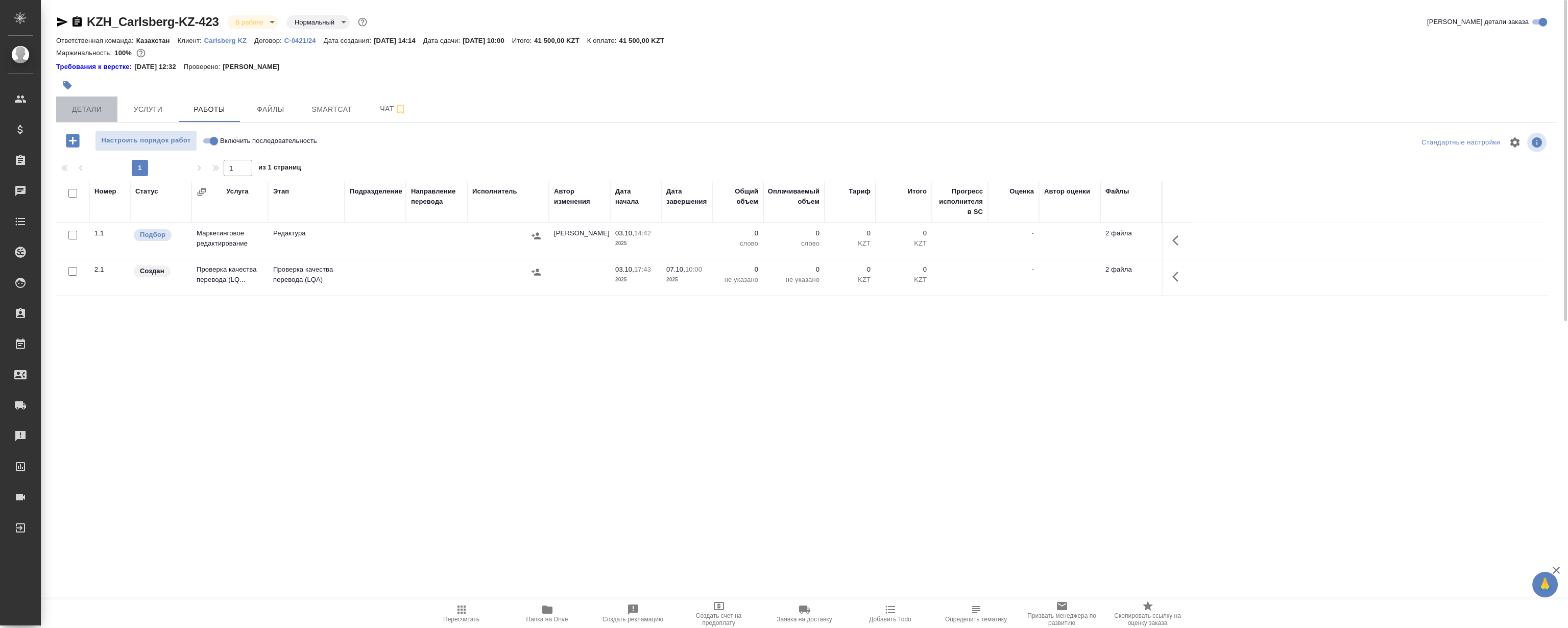
click at [98, 115] on span "Детали" at bounding box center [87, 110] width 49 height 13
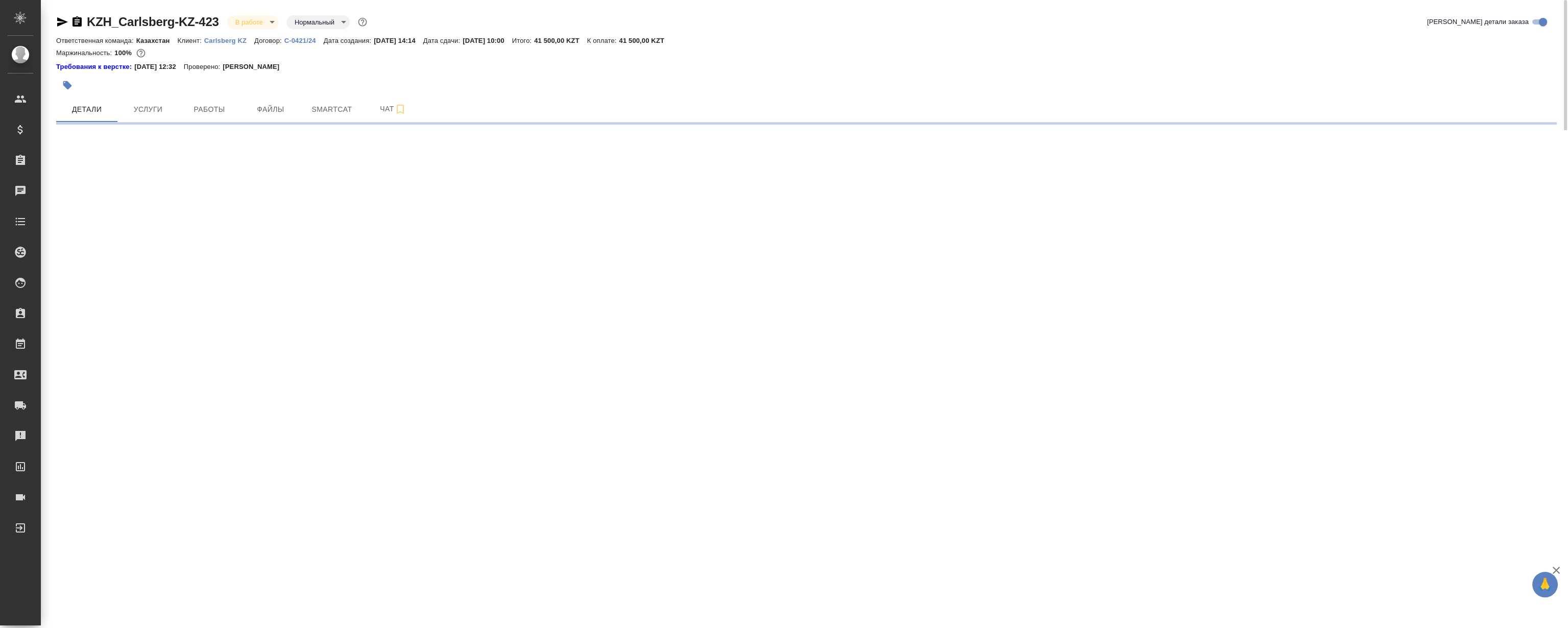
select select "RU"
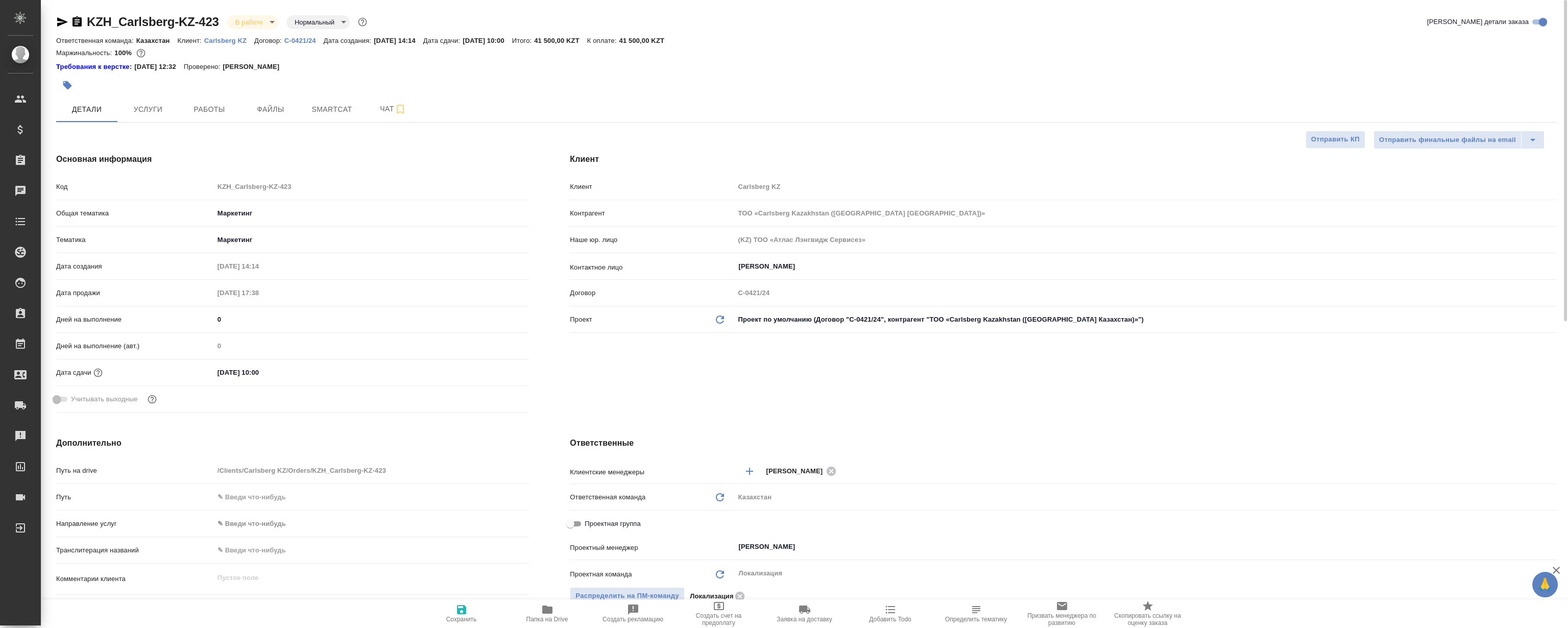
type textarea "x"
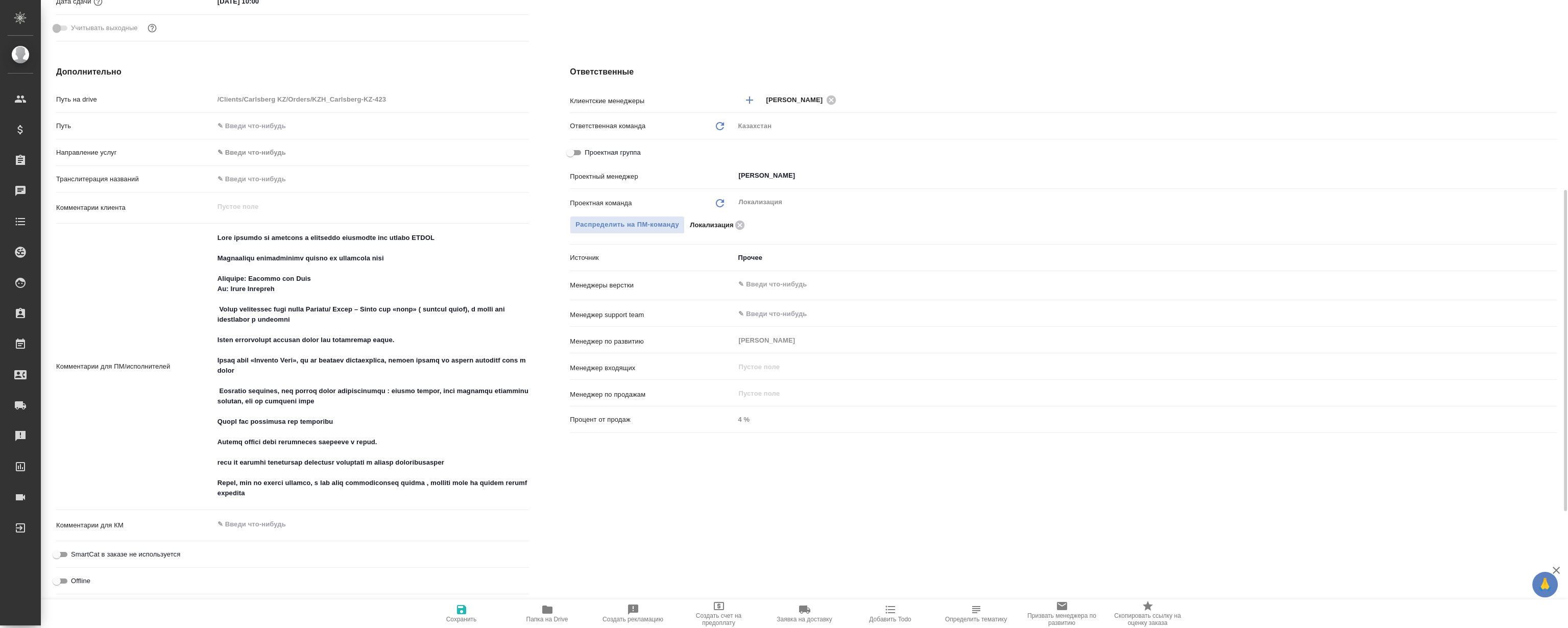
scroll to position [598, 0]
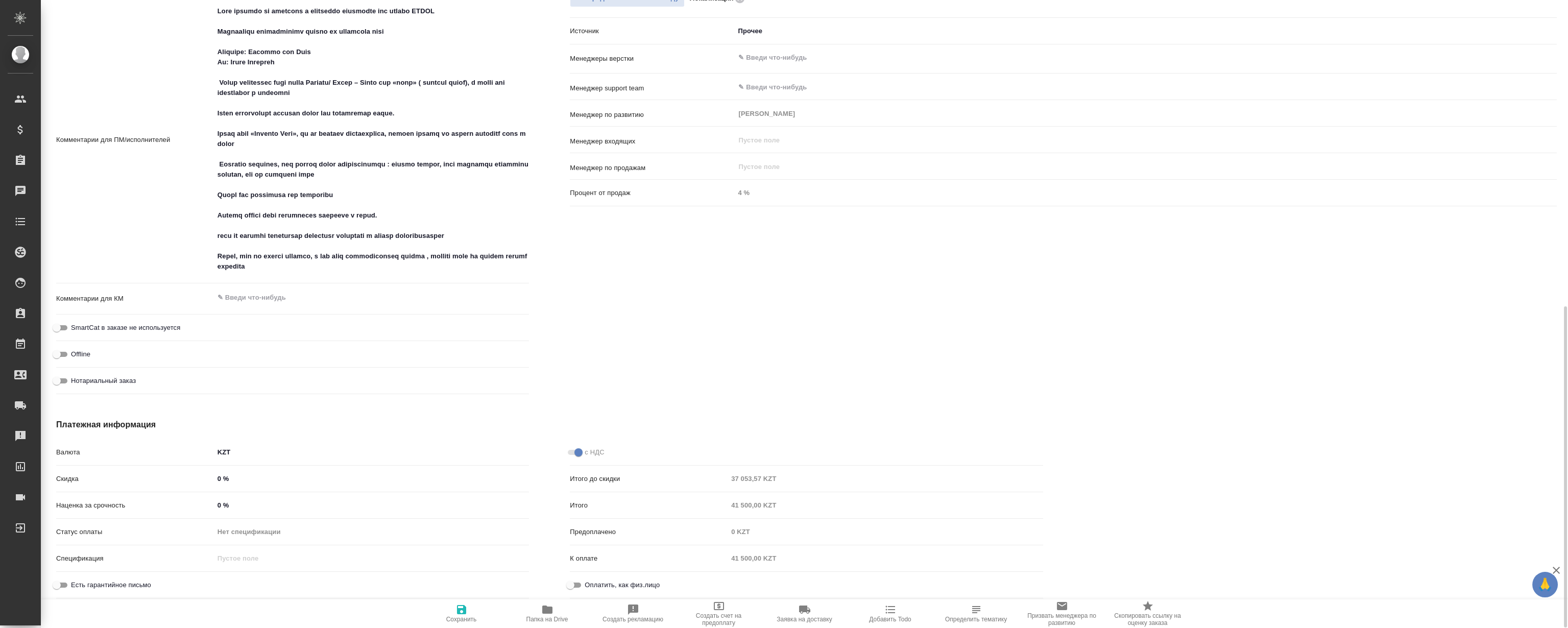
type textarea "x"
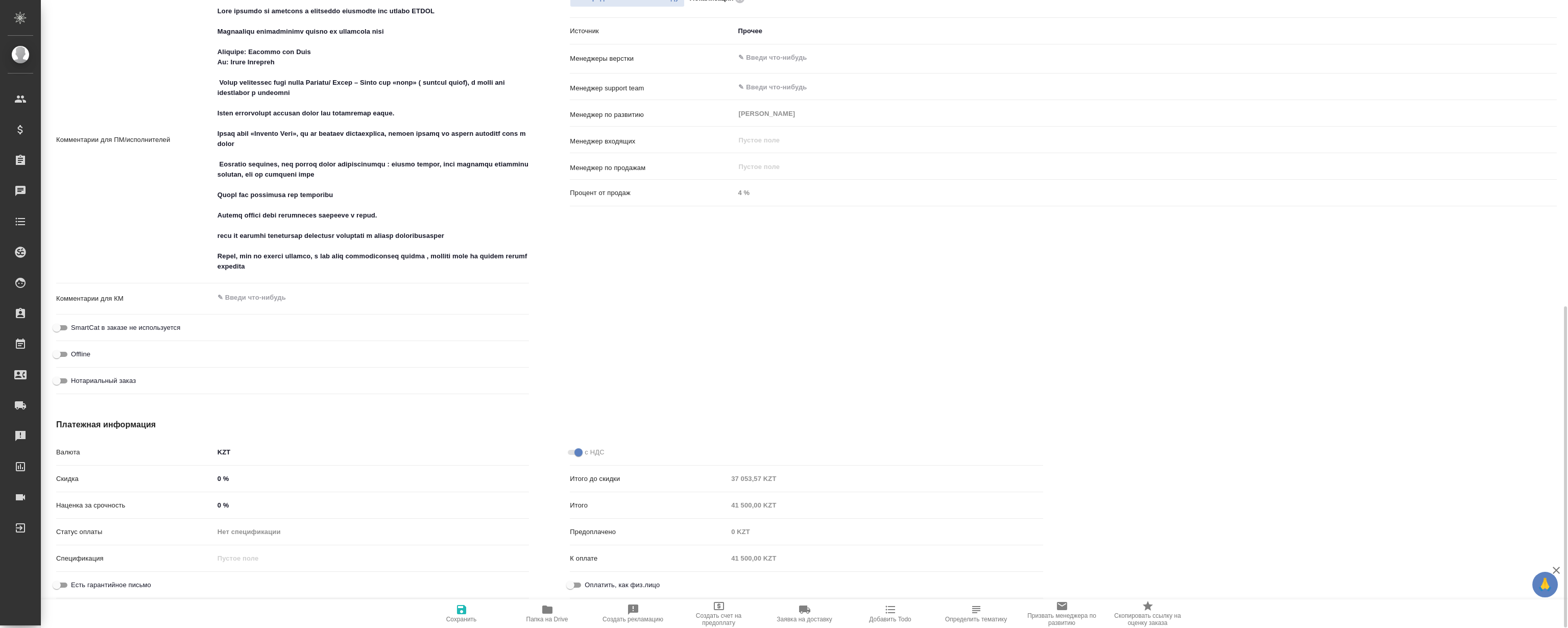
type textarea "x"
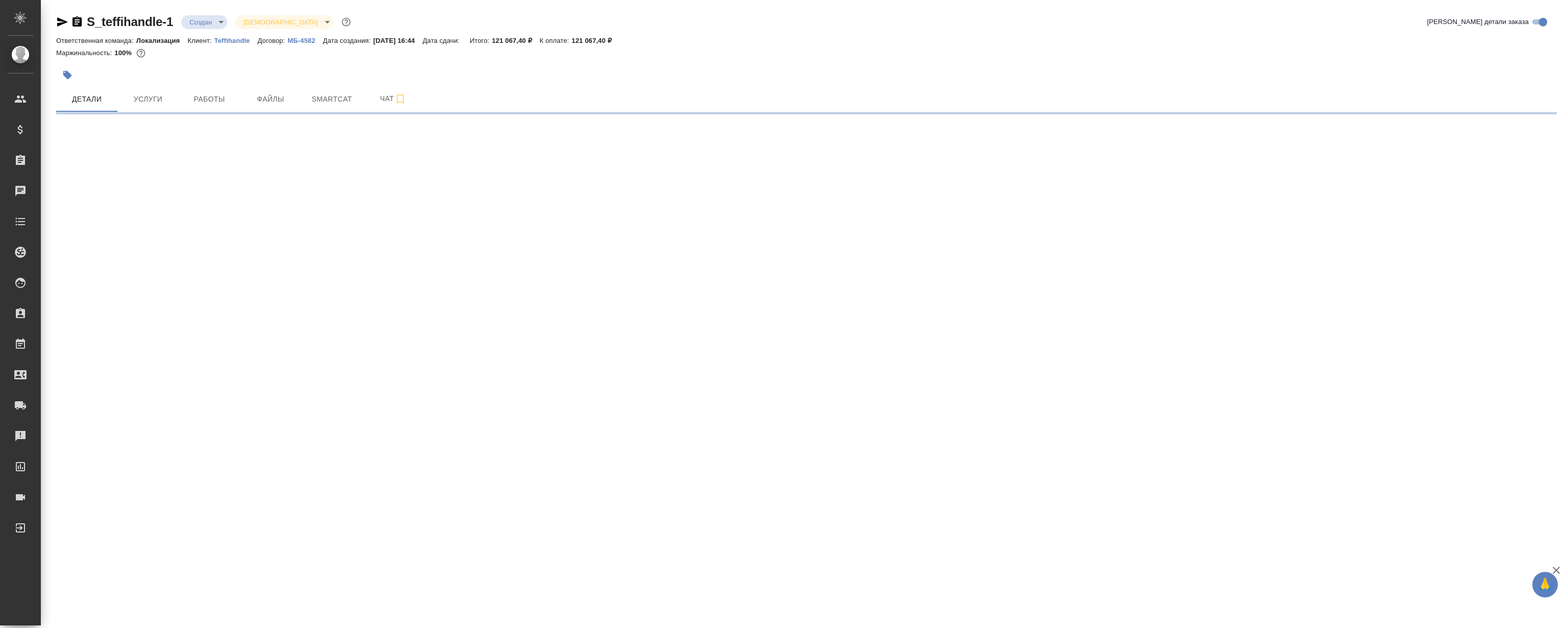
select select "RU"
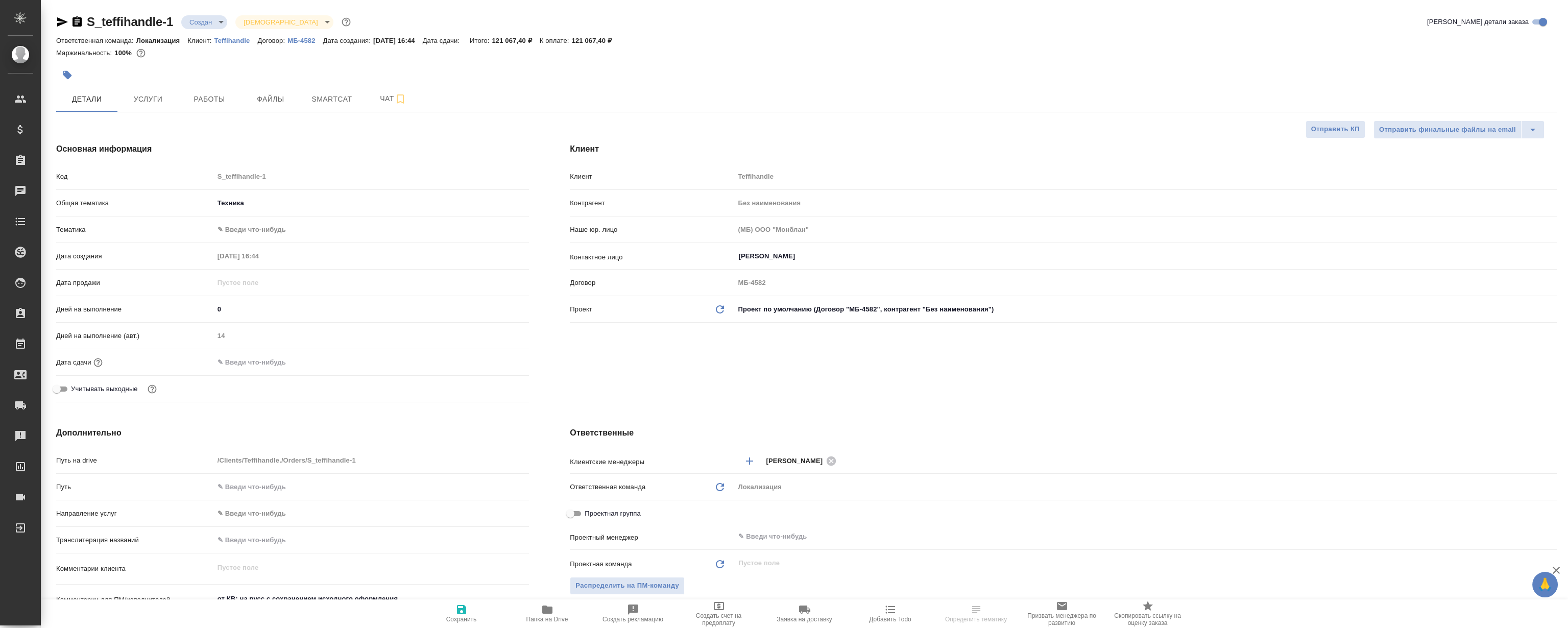
type textarea "x"
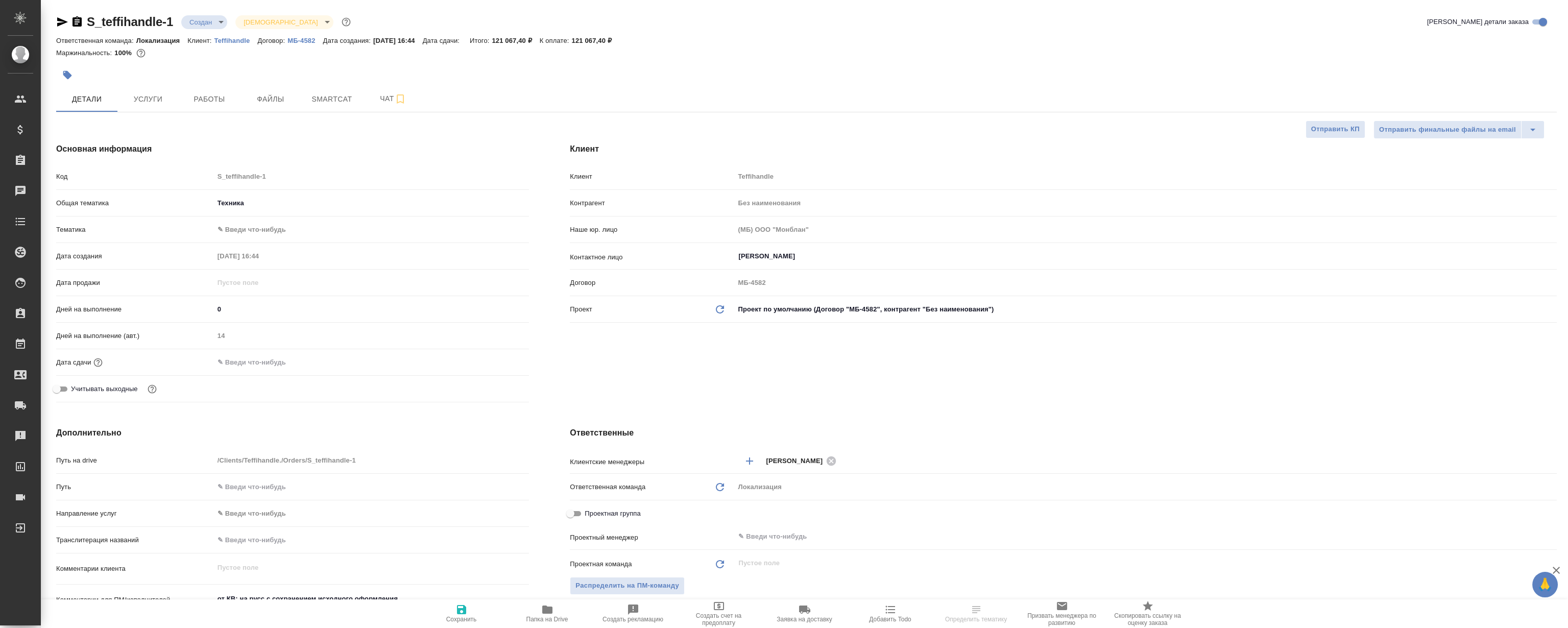
type textarea "x"
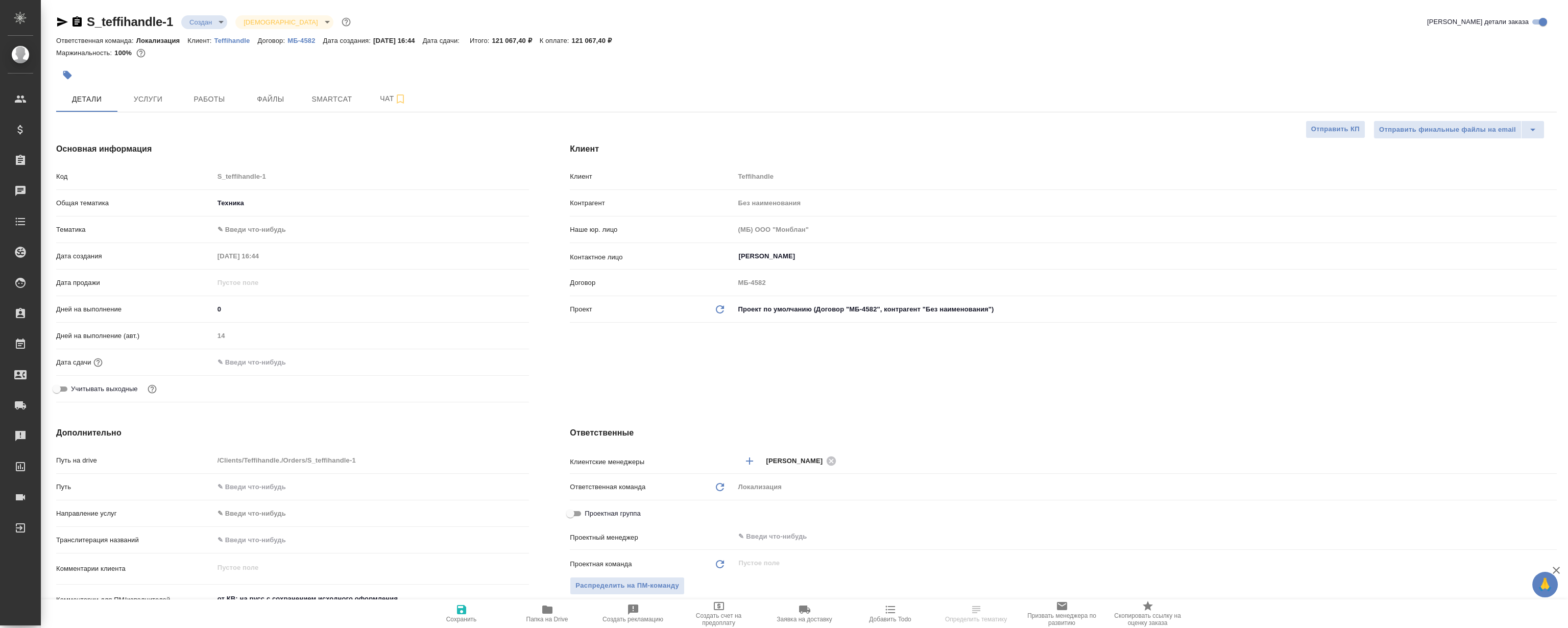
type textarea "x"
click at [202, 110] on button "Работы" at bounding box center [210, 99] width 62 height 25
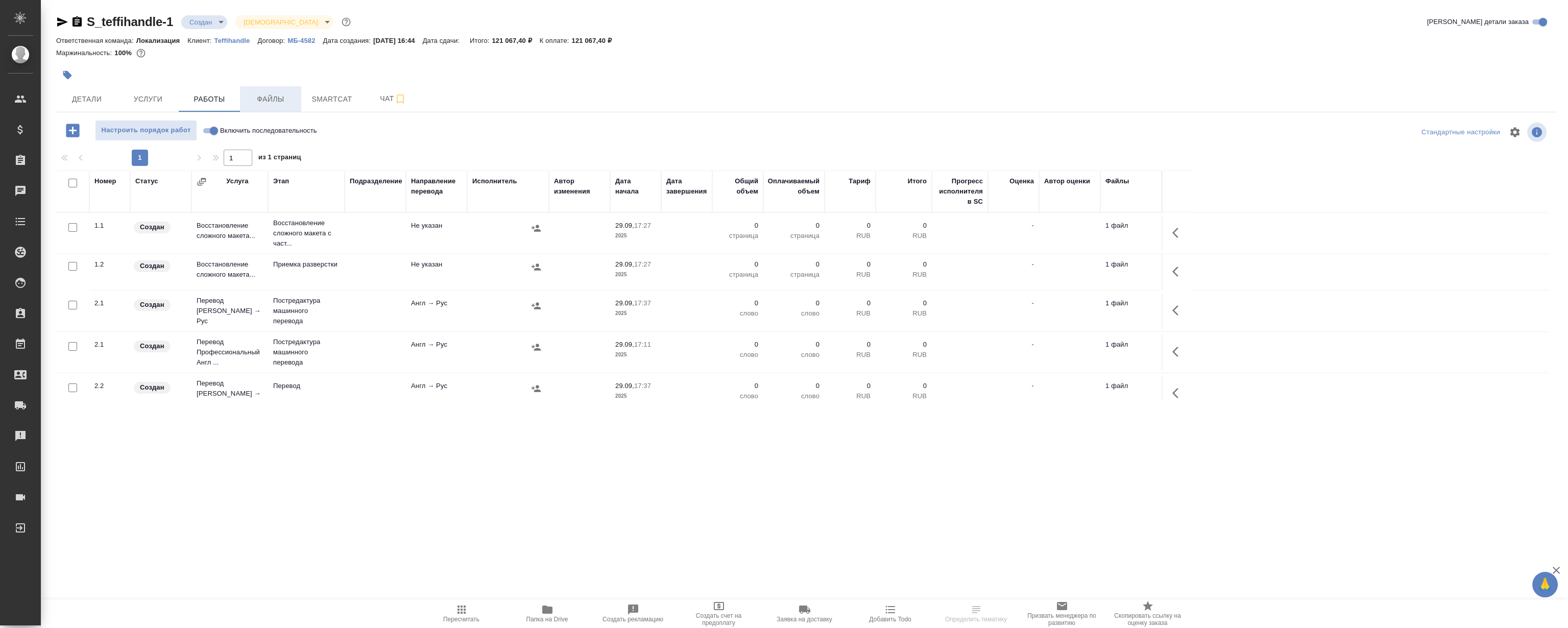
click at [261, 107] on button "Файлы" at bounding box center [271, 99] width 62 height 25
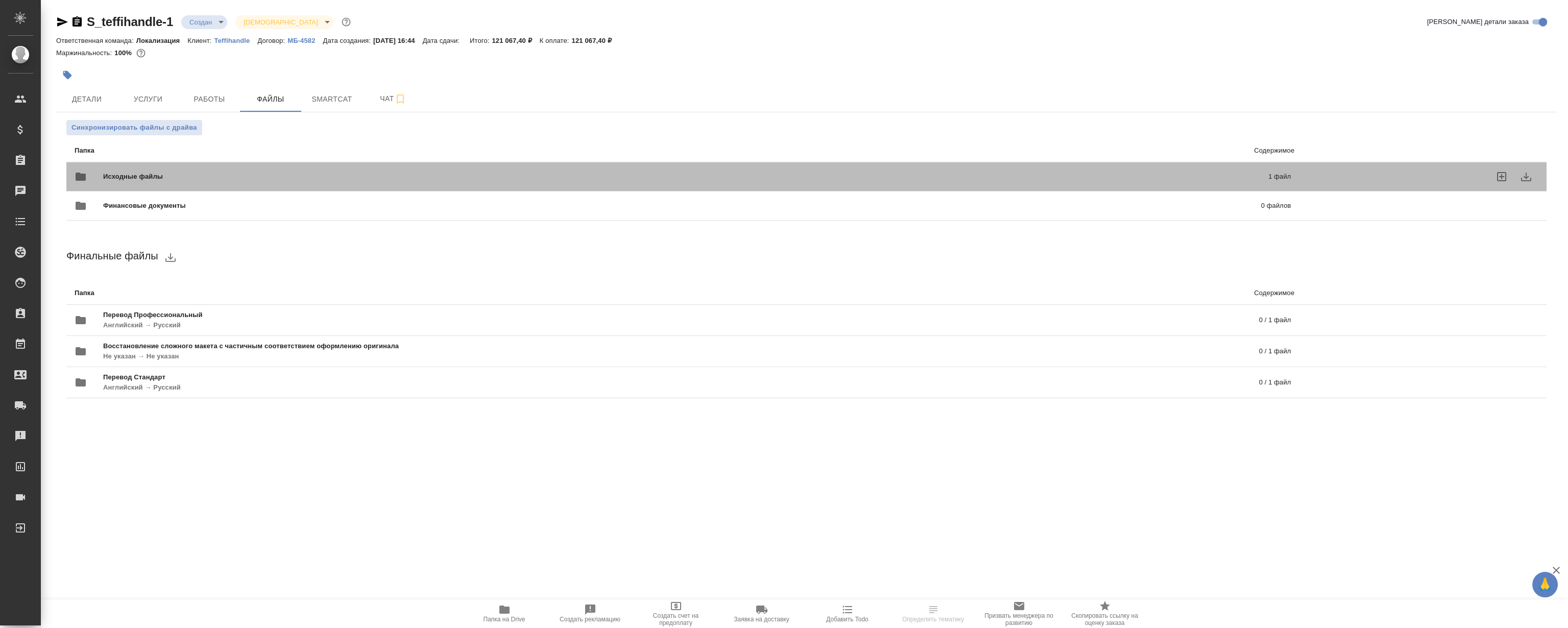
click at [300, 170] on div "Исходные файлы 1 файл" at bounding box center [683, 176] width 1216 height 24
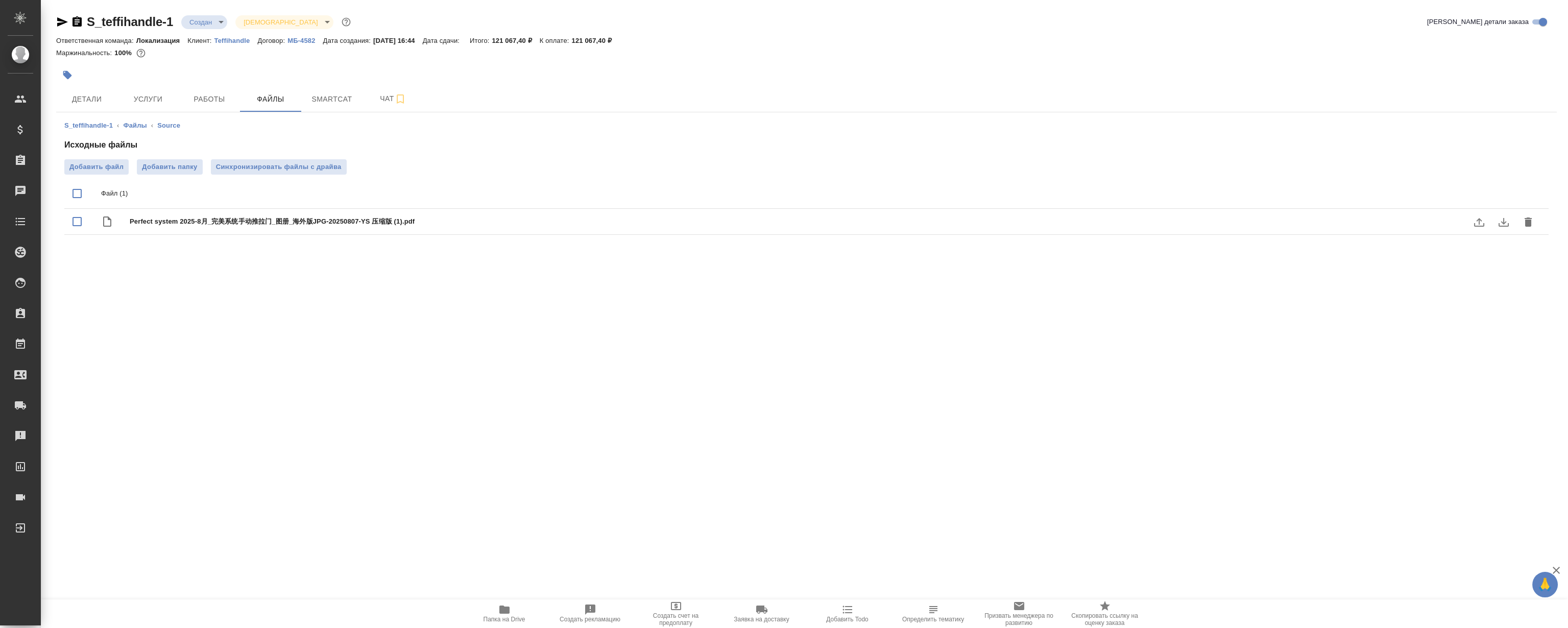
click at [1509, 219] on icon "download" at bounding box center [1503, 222] width 13 height 13
click at [215, 110] on button "Работы" at bounding box center [210, 99] width 62 height 25
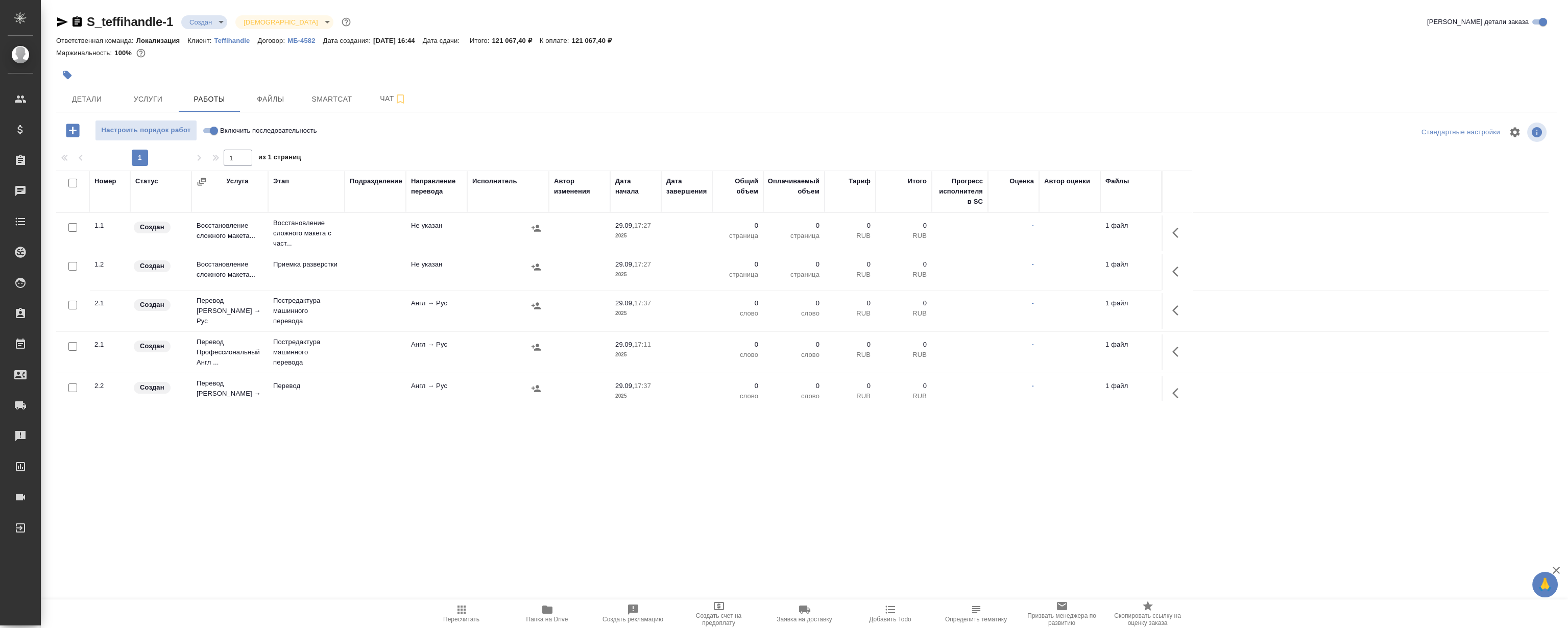
click at [558, 613] on span "Папка на Drive" at bounding box center [547, 613] width 73 height 20
click at [94, 99] on span "Детали" at bounding box center [87, 99] width 49 height 13
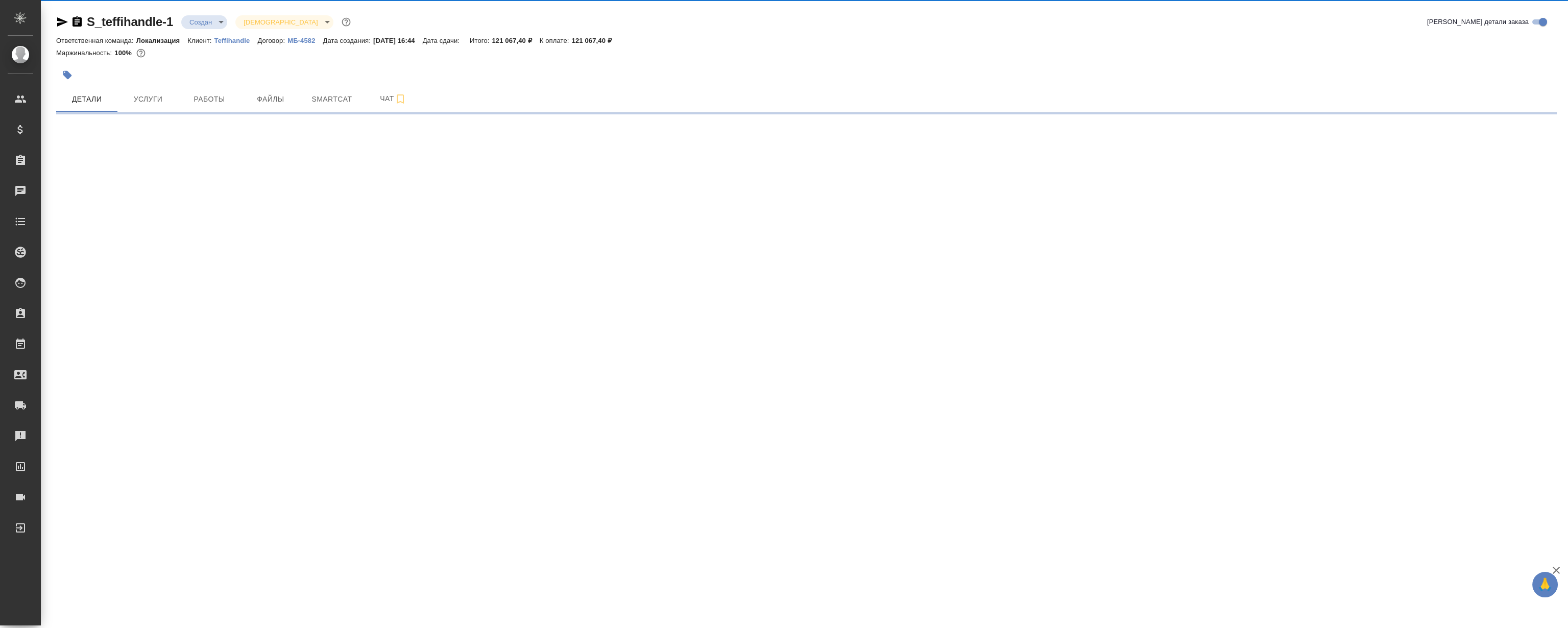
select select "RU"
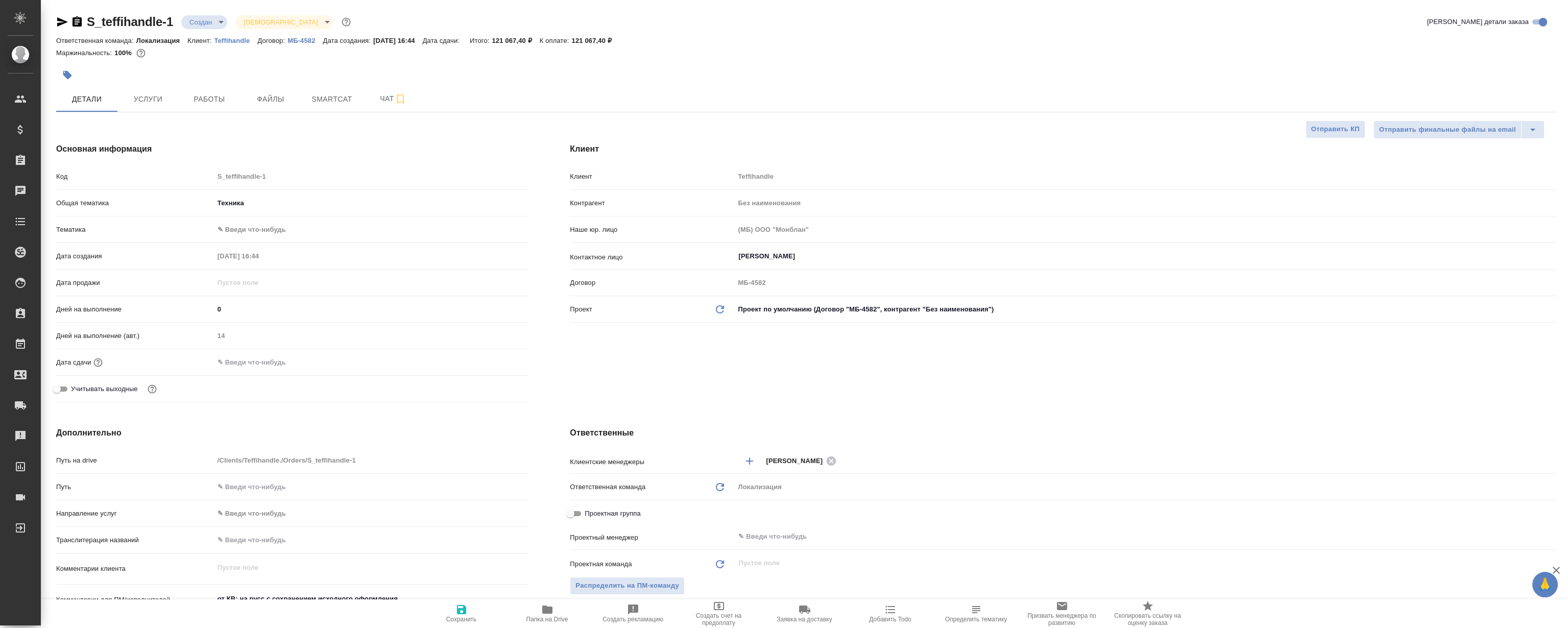
scroll to position [139, 0]
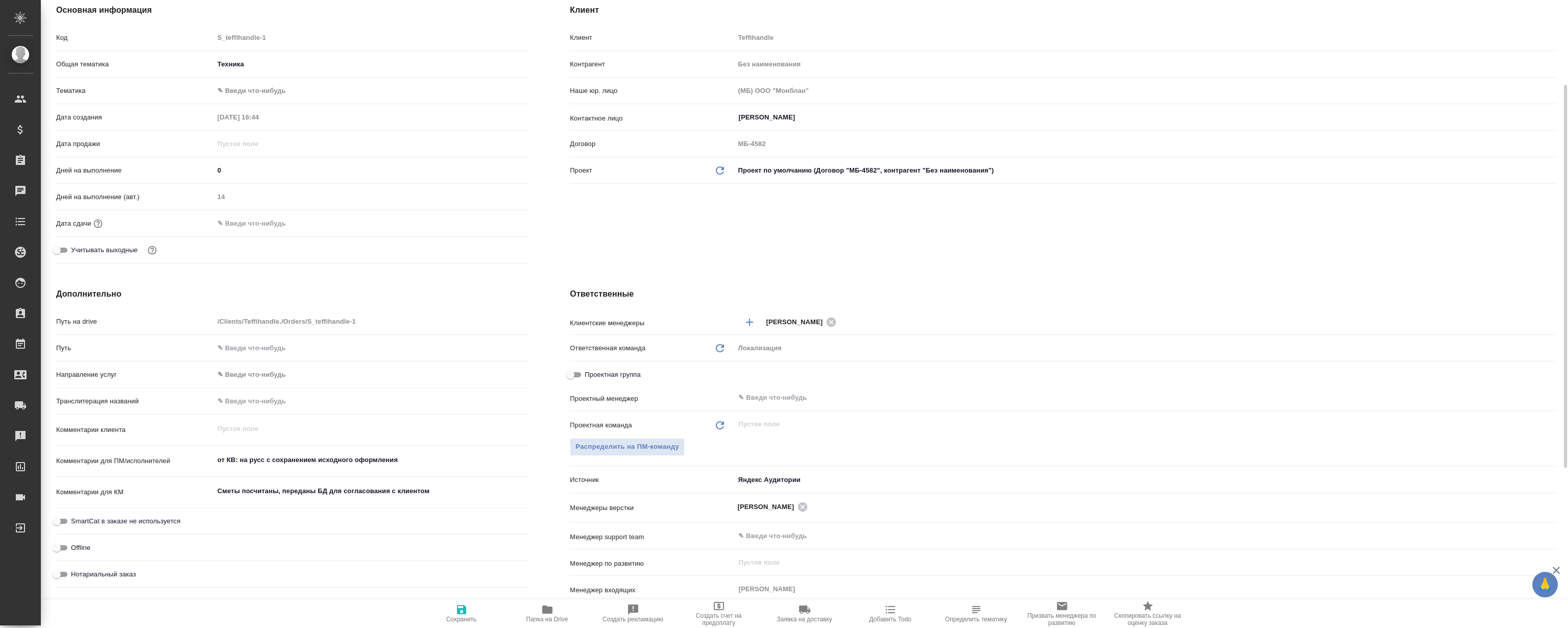
type textarea "x"
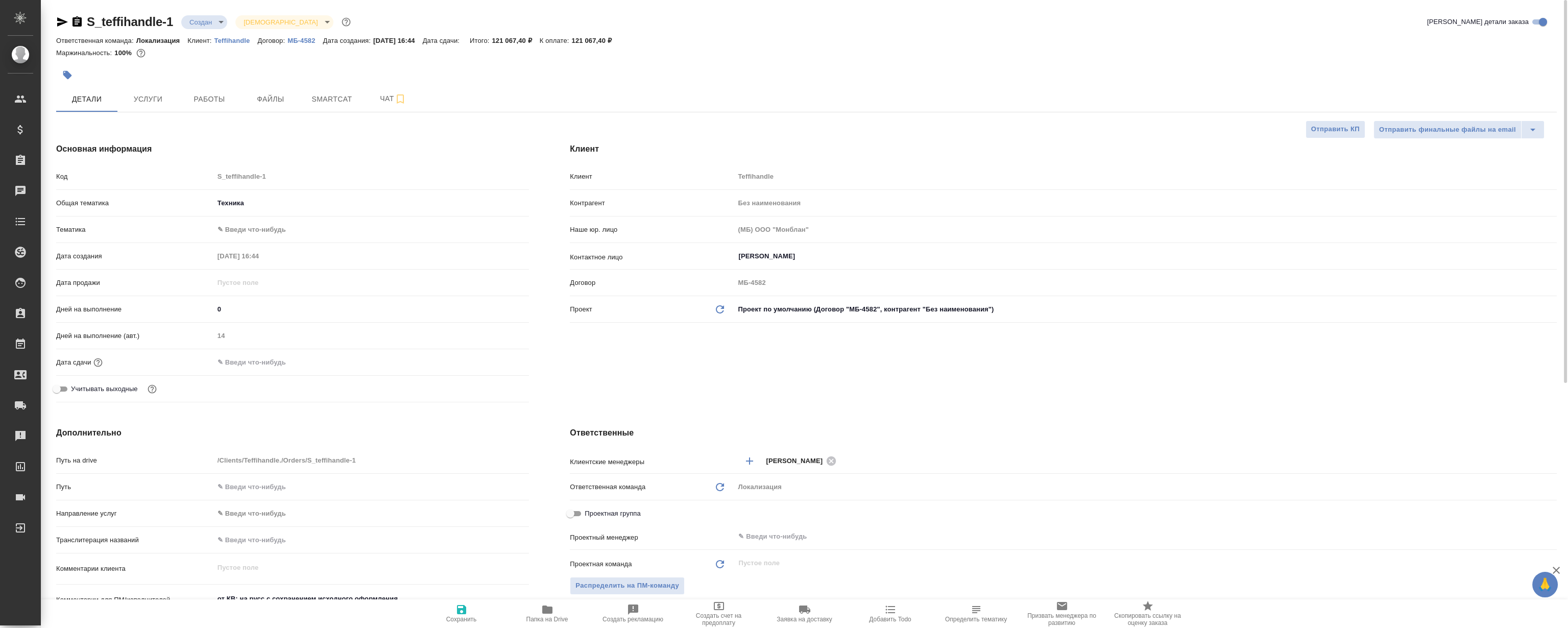
type textarea "x"
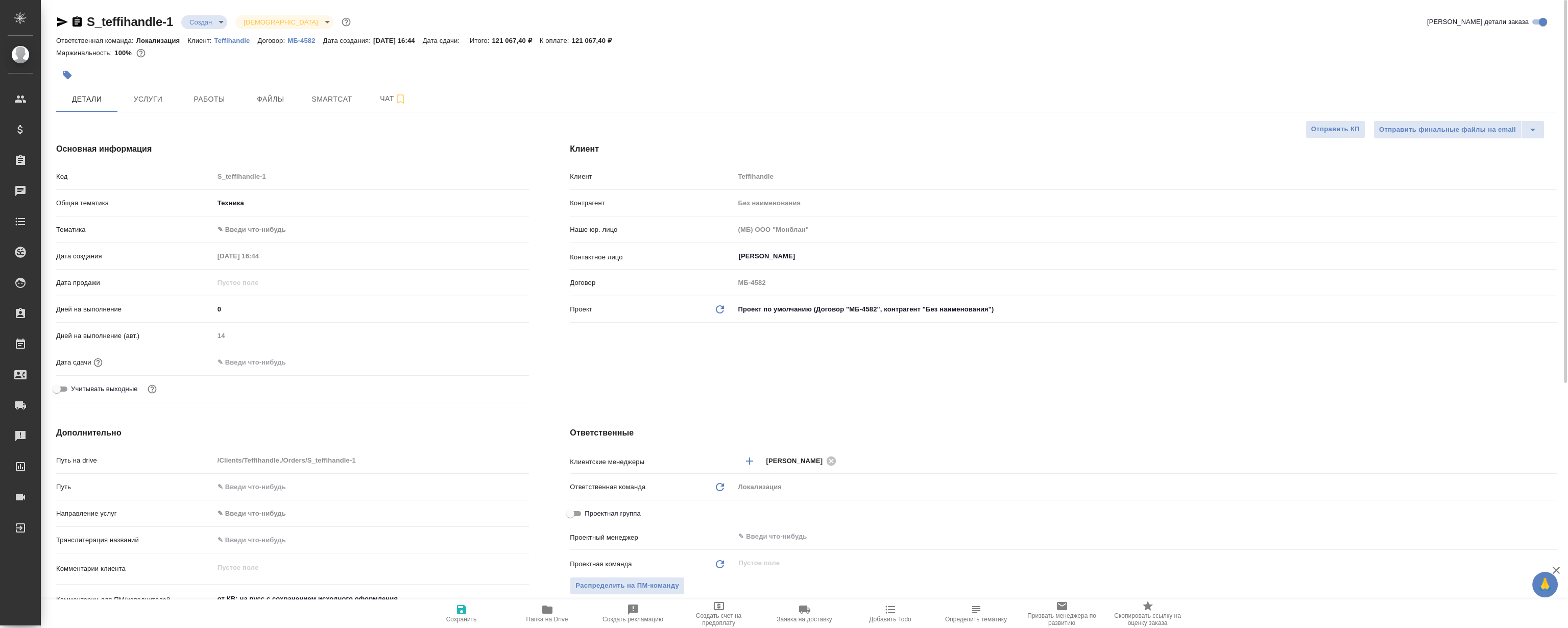
type textarea "x"
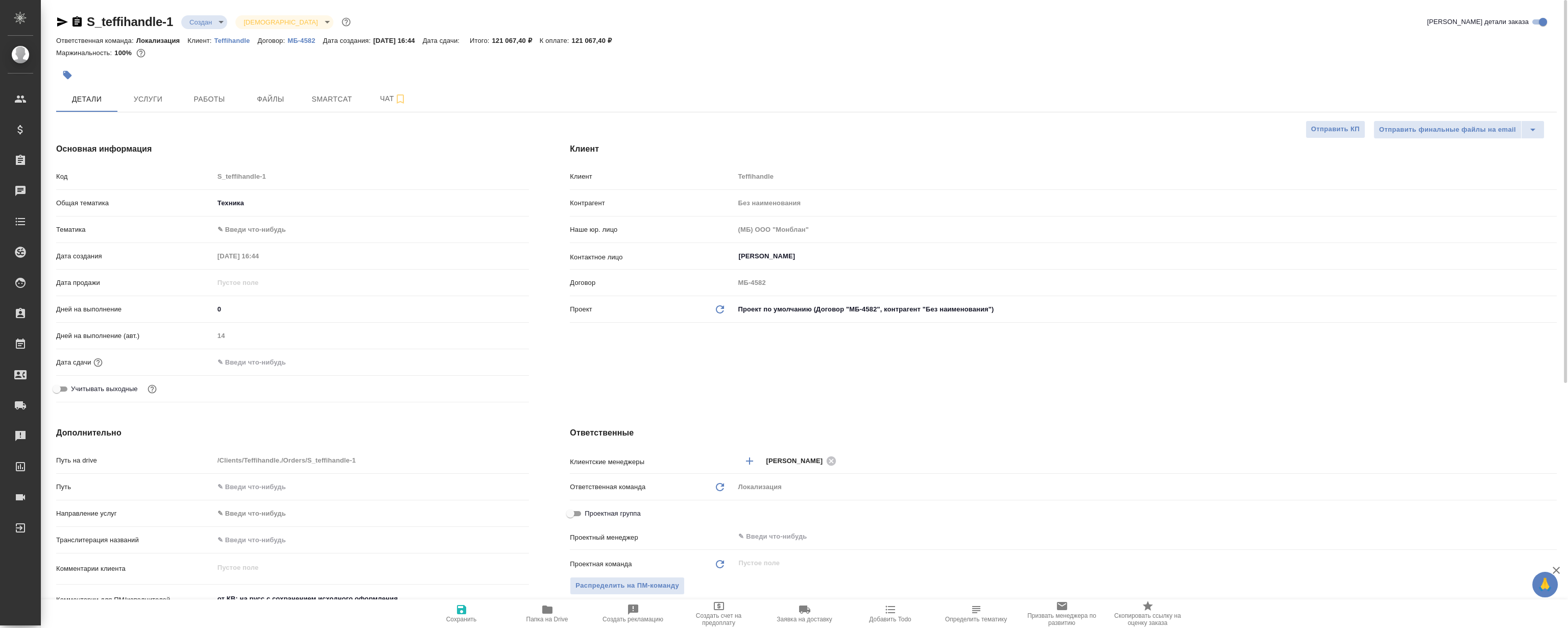
type textarea "x"
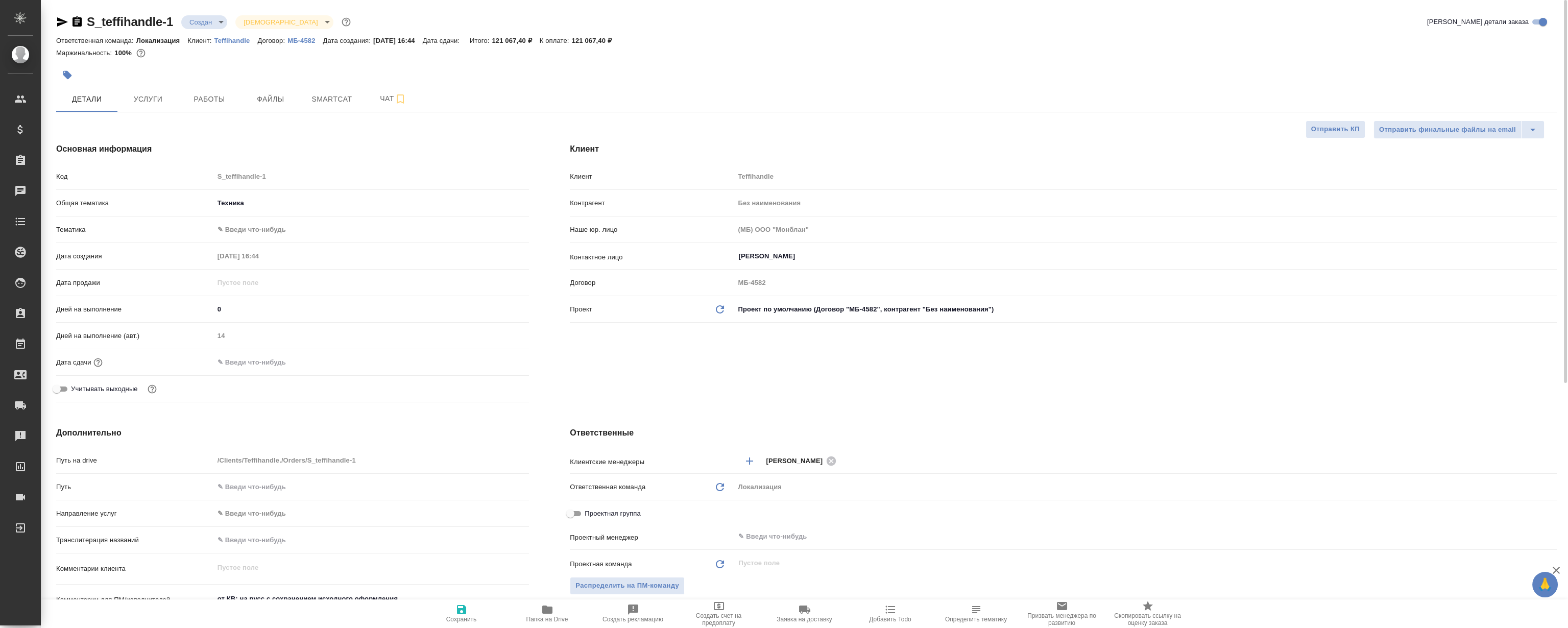
type textarea "x"
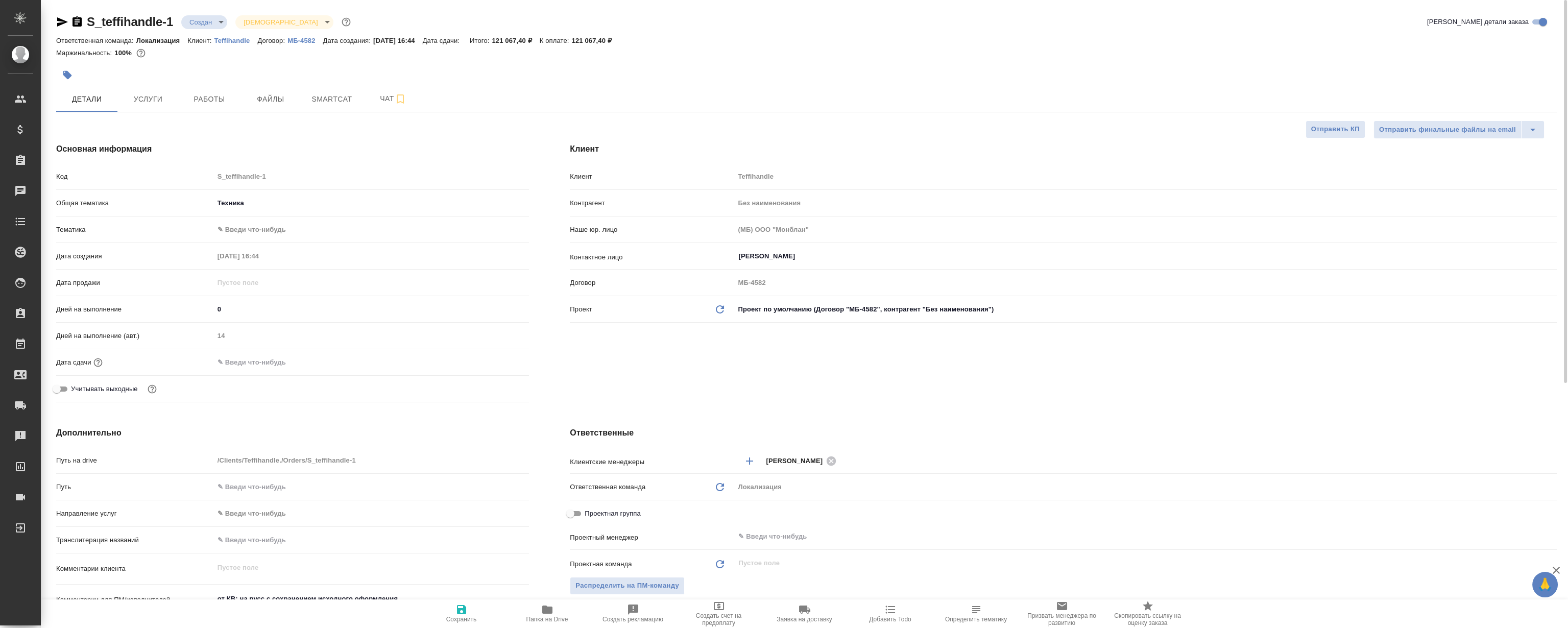
type textarea "x"
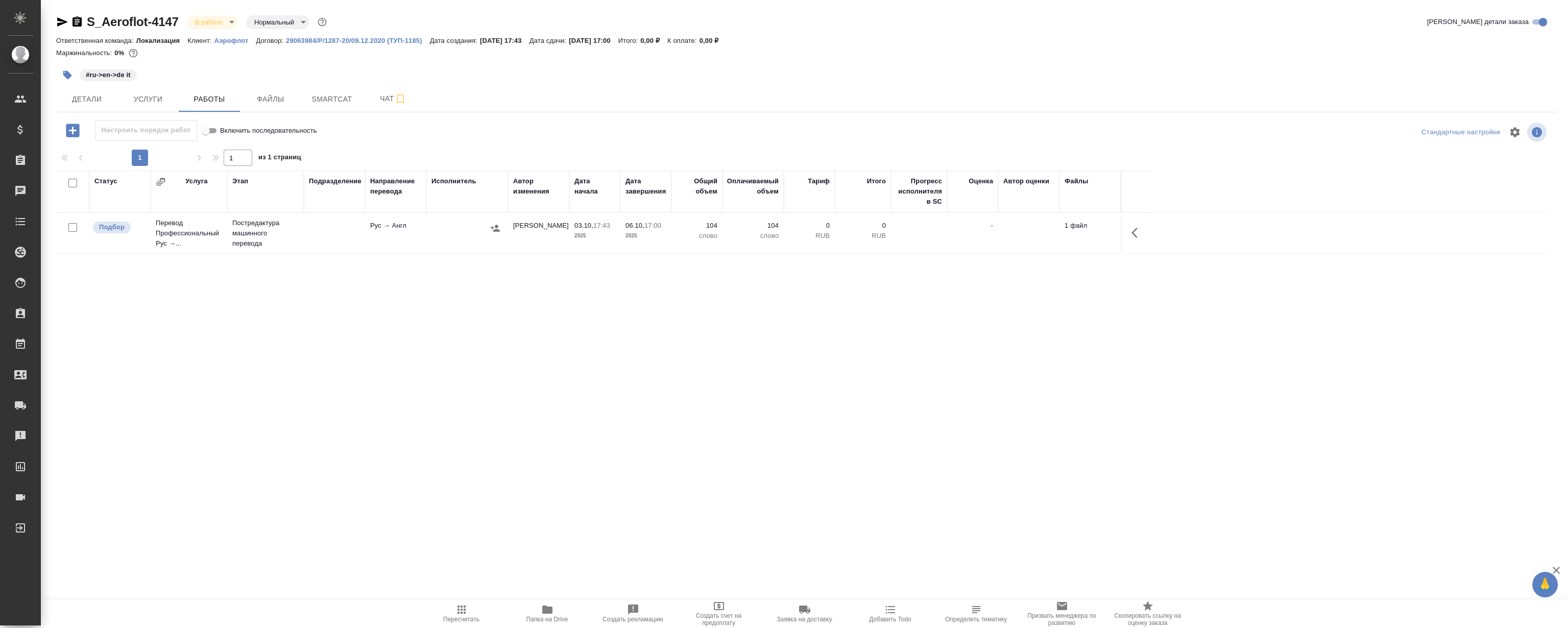
drag, startPoint x: 329, startPoint y: 136, endPoint x: 365, endPoint y: 229, distance: 99.7
drag, startPoint x: 365, startPoint y: 229, endPoint x: 342, endPoint y: 87, distance: 143.9
click at [342, 87] on button "Smartcat" at bounding box center [332, 99] width 62 height 25
click at [344, 102] on span "Smartcat" at bounding box center [332, 99] width 49 height 13
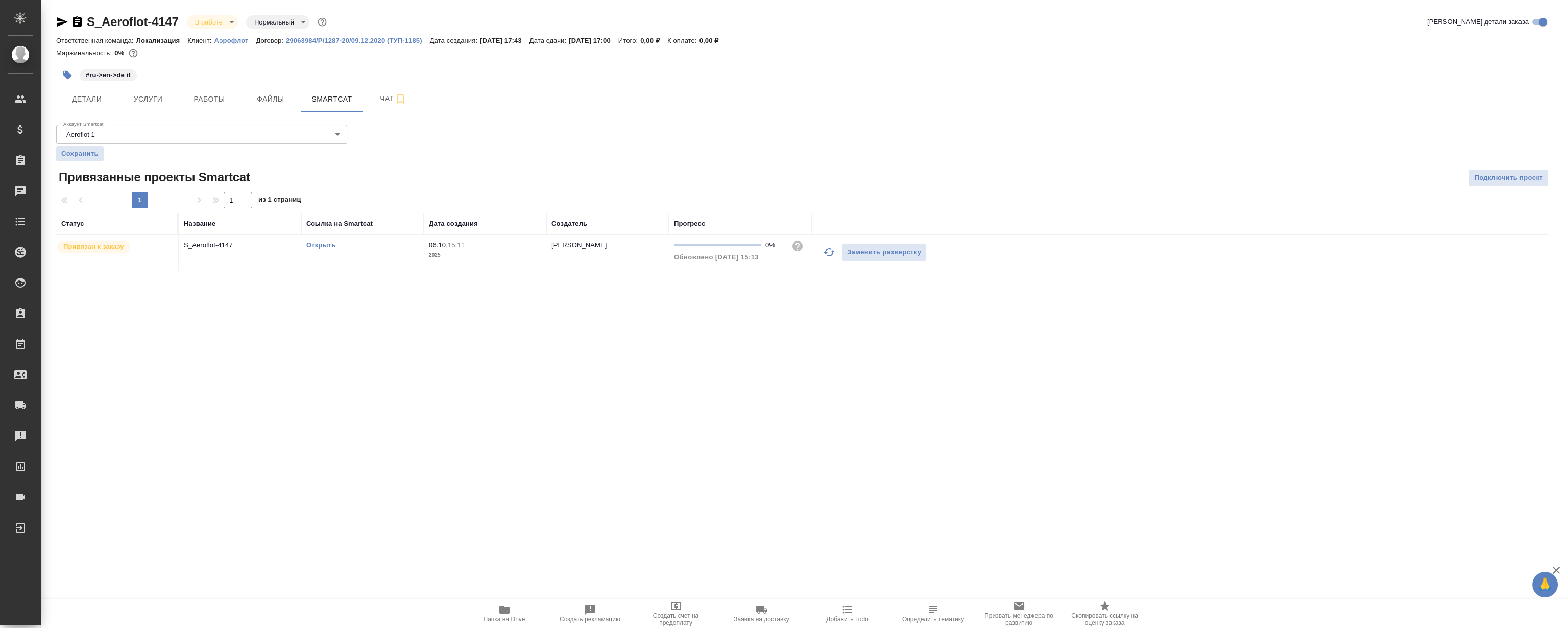
click at [330, 246] on link "Открыть" at bounding box center [320, 245] width 29 height 8
